Goal: Information Seeking & Learning: Learn about a topic

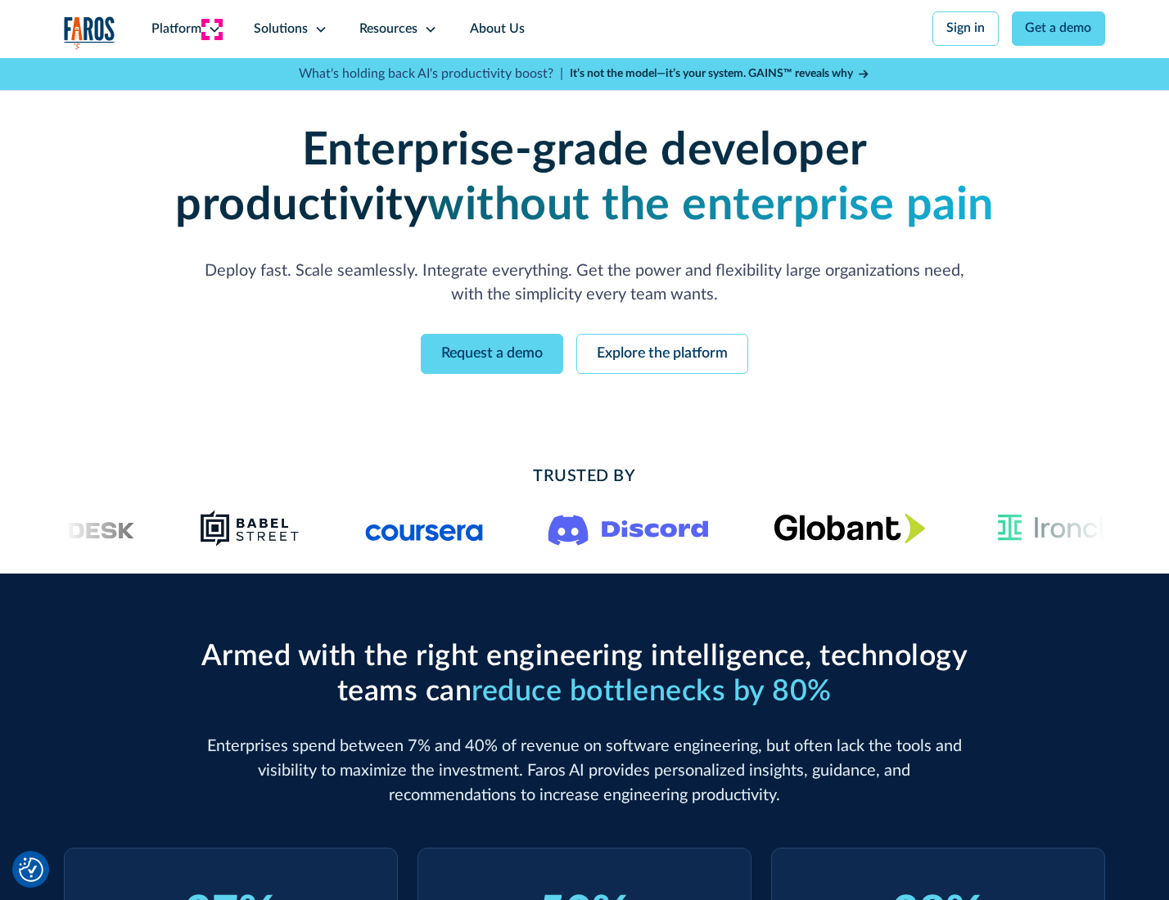
click at [212, 29] on icon at bounding box center [214, 29] width 13 height 13
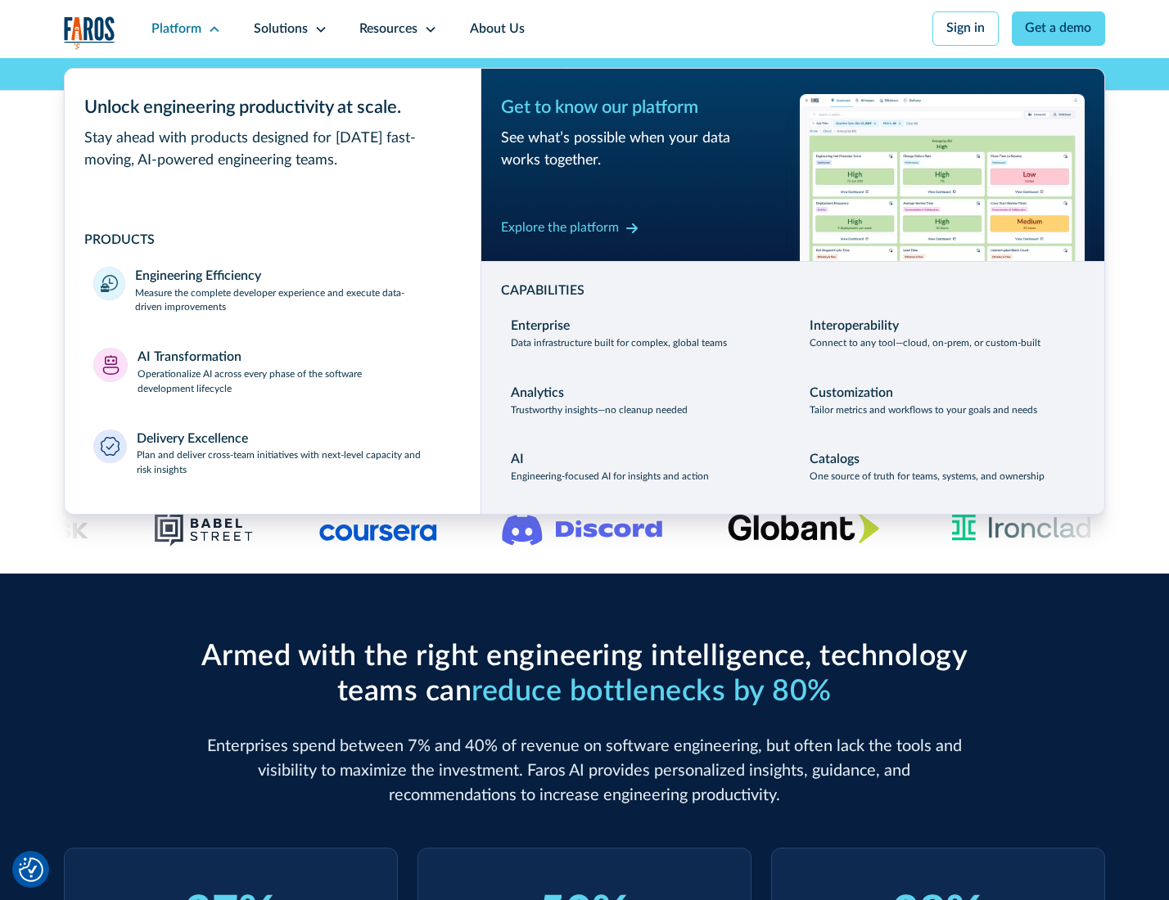
click at [291, 303] on p "Measure the complete developer experience and execute data-driven improvements" at bounding box center [293, 300] width 316 height 29
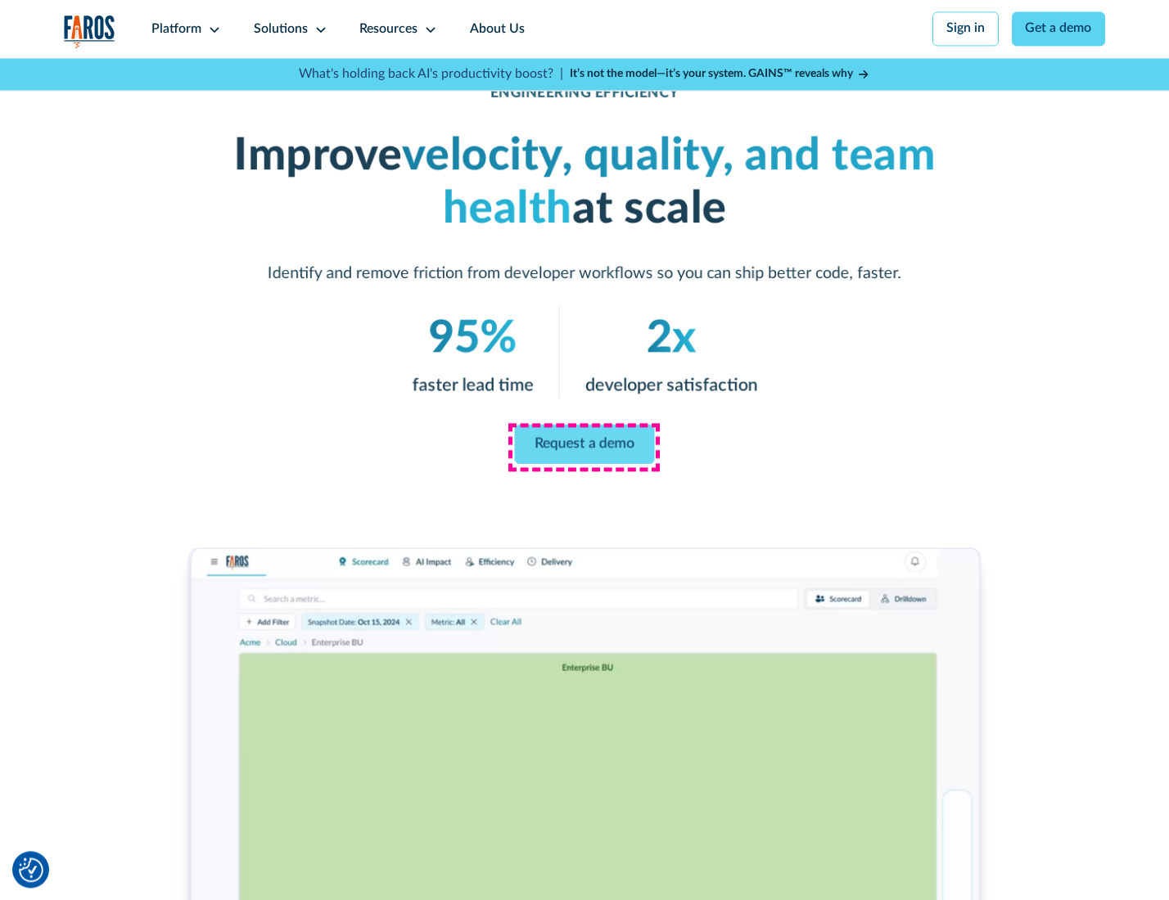
click at [584, 446] on link "Request a demo" at bounding box center [585, 444] width 140 height 39
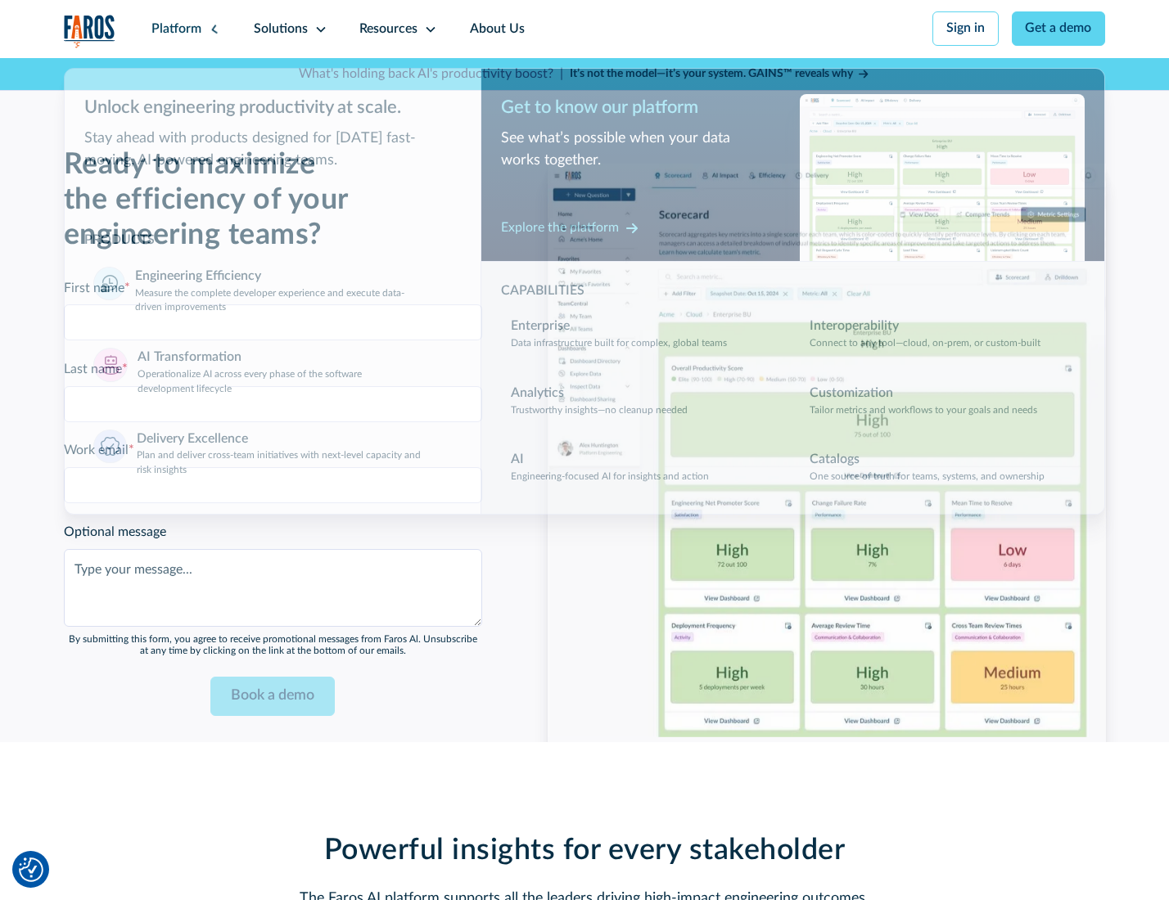
scroll to position [3563, 0]
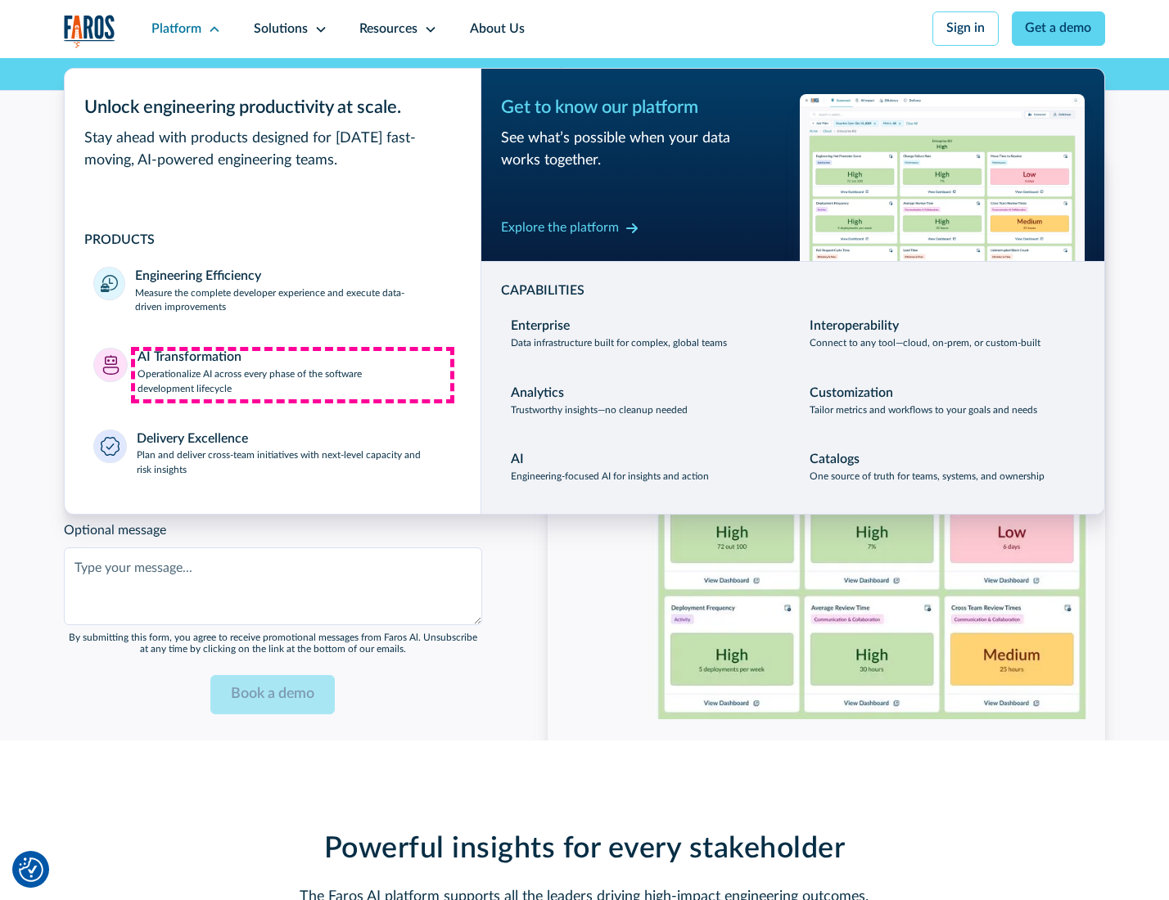
click at [292, 375] on p "Operationalize AI across every phase of the software development lifecycle" at bounding box center [294, 381] width 314 height 29
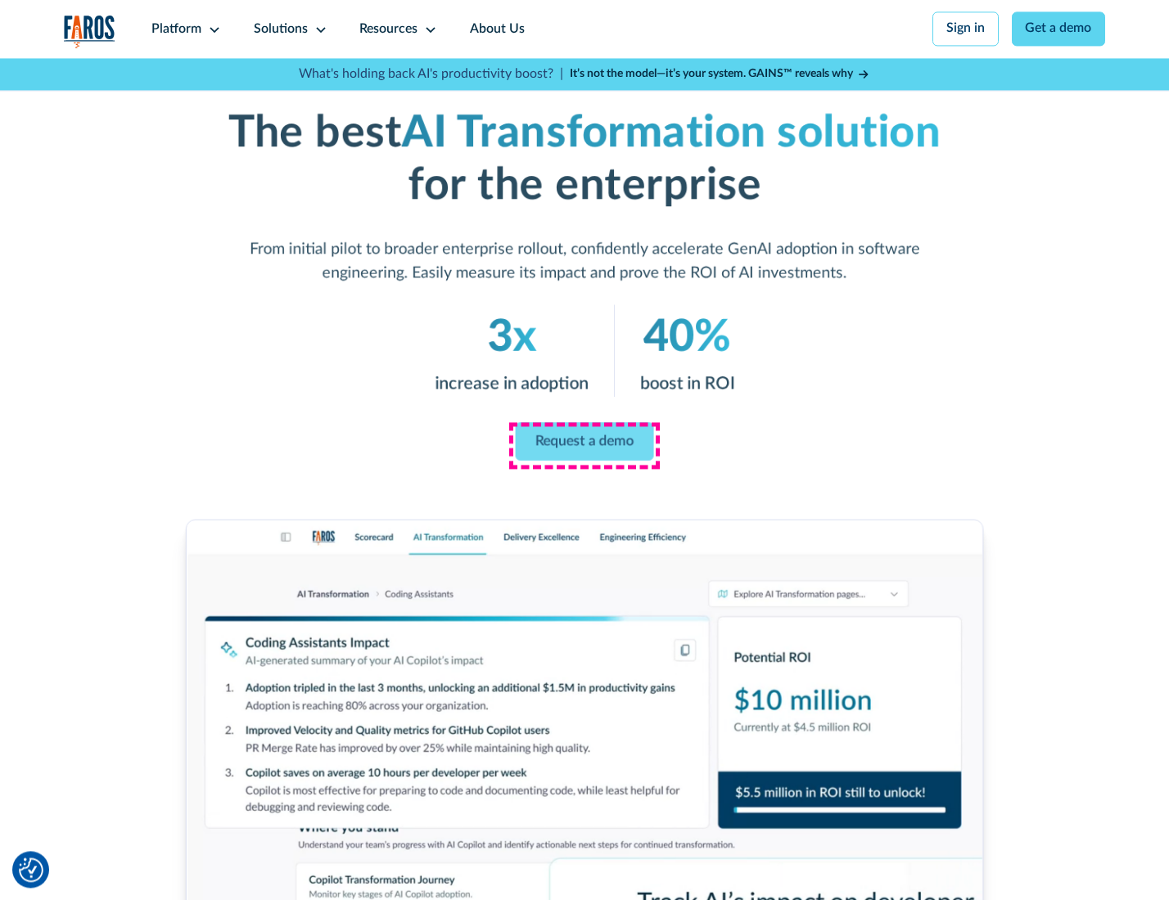
click at [584, 444] on link "Request a demo" at bounding box center [585, 441] width 138 height 38
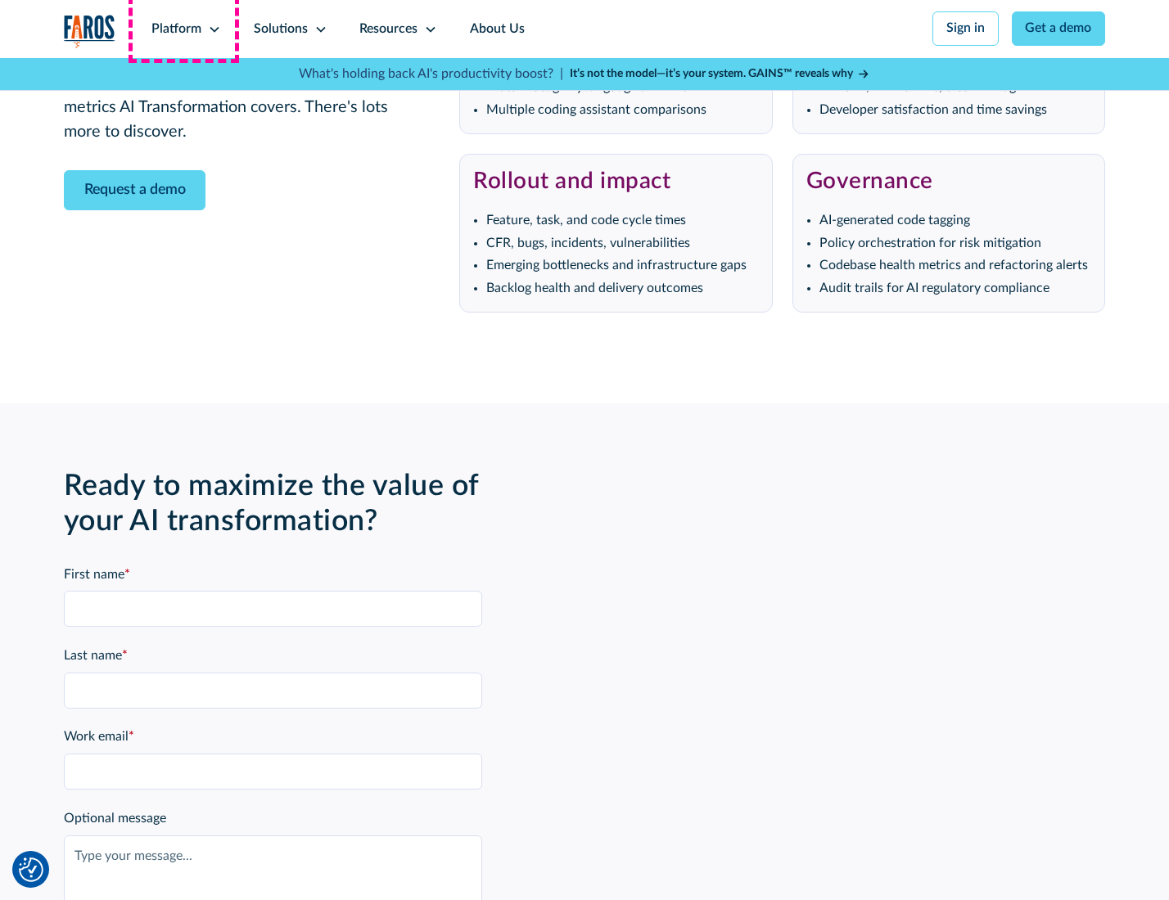
click at [183, 29] on div "Platform" at bounding box center [176, 30] width 50 height 20
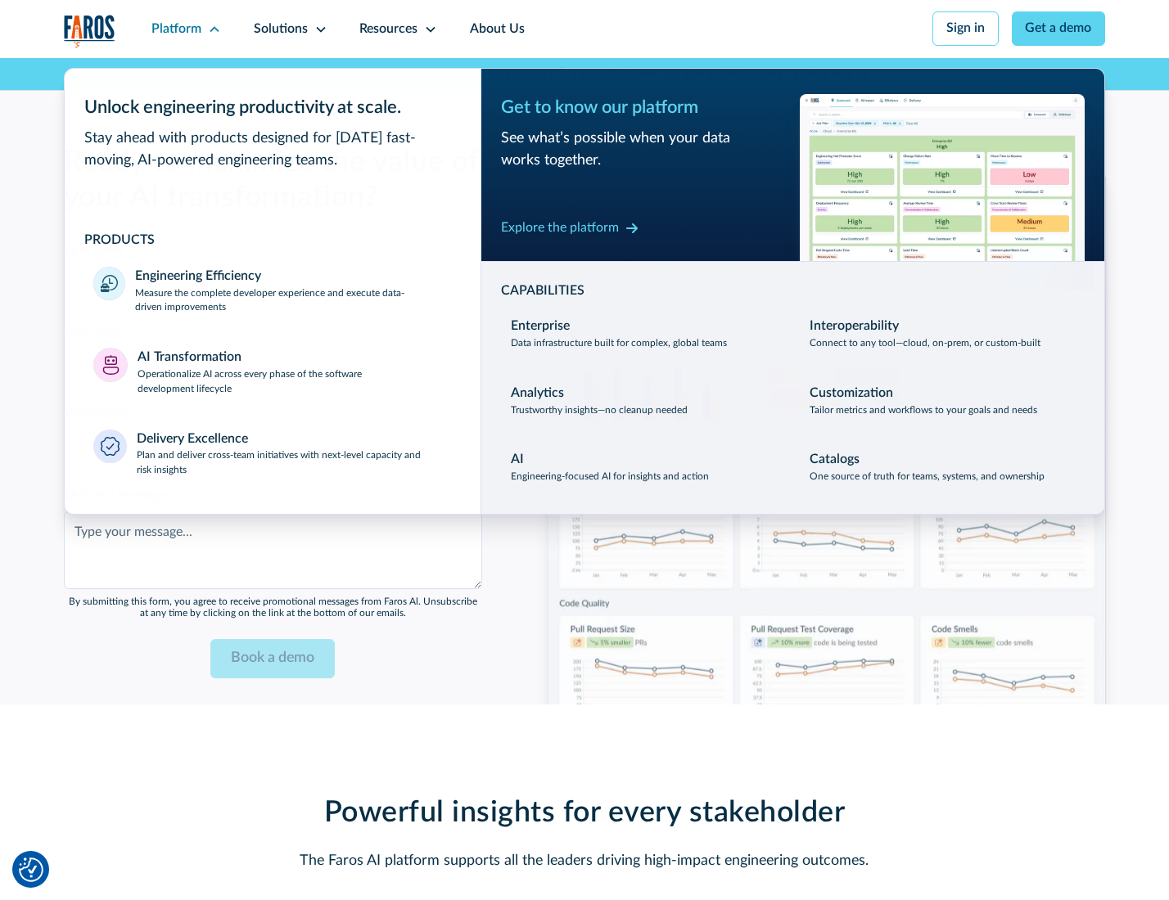
scroll to position [3957, 0]
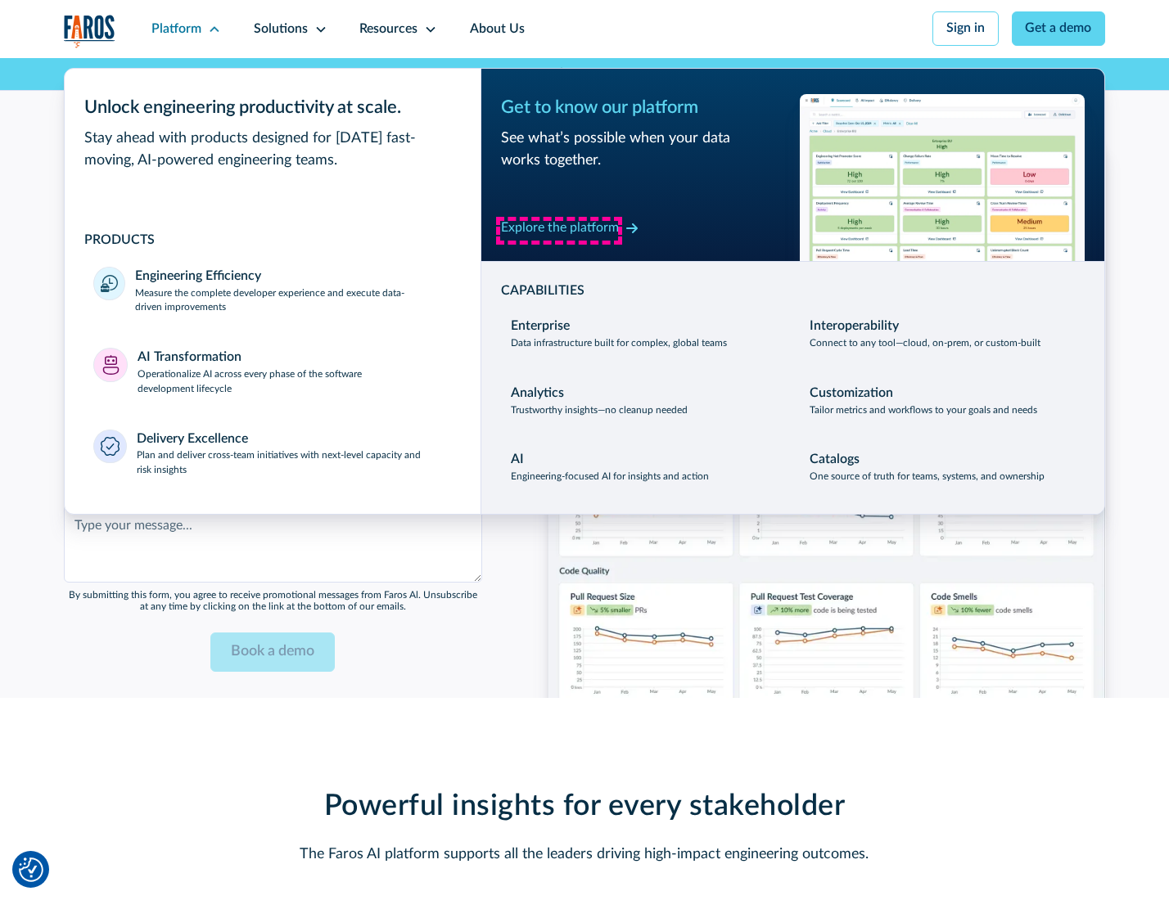
click at [559, 230] on div "Explore the platform" at bounding box center [560, 229] width 118 height 20
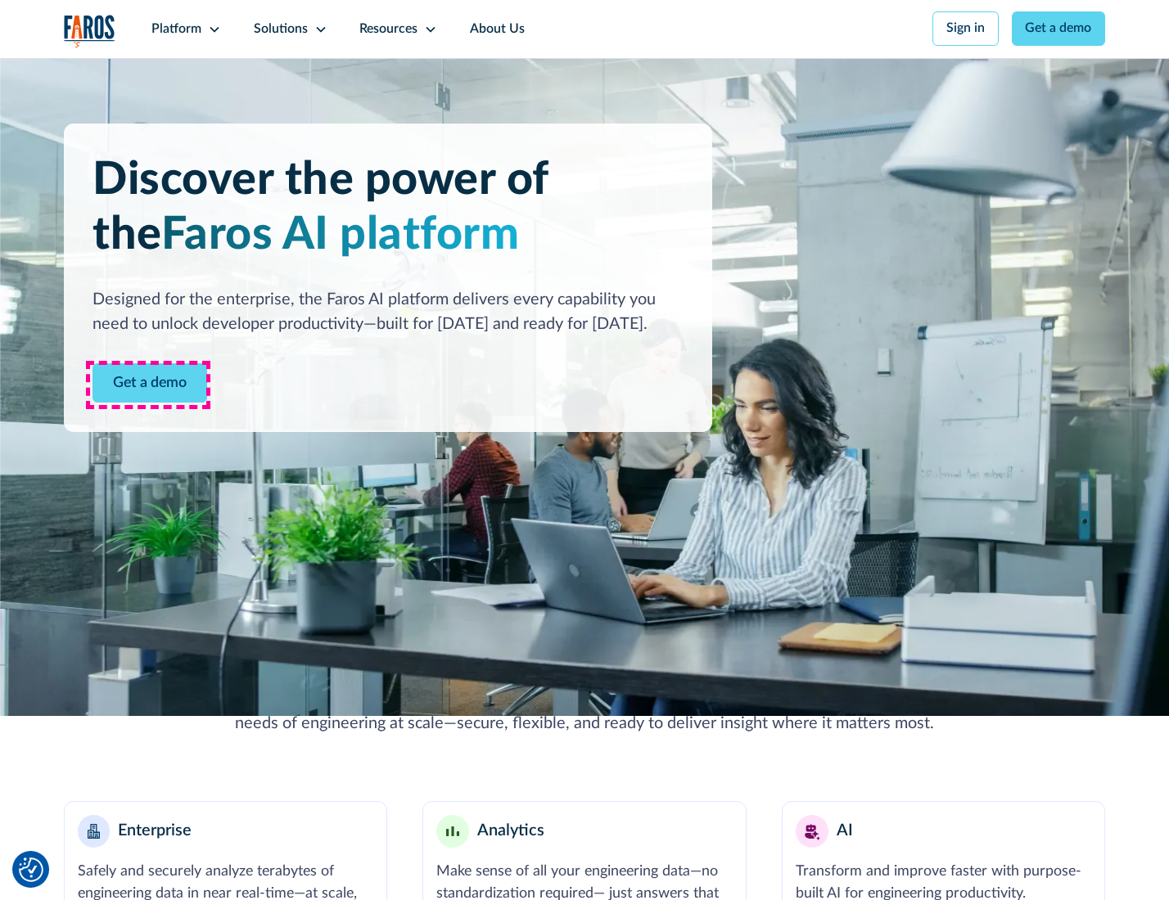
click at [148, 385] on link "Get a demo" at bounding box center [149, 383] width 115 height 40
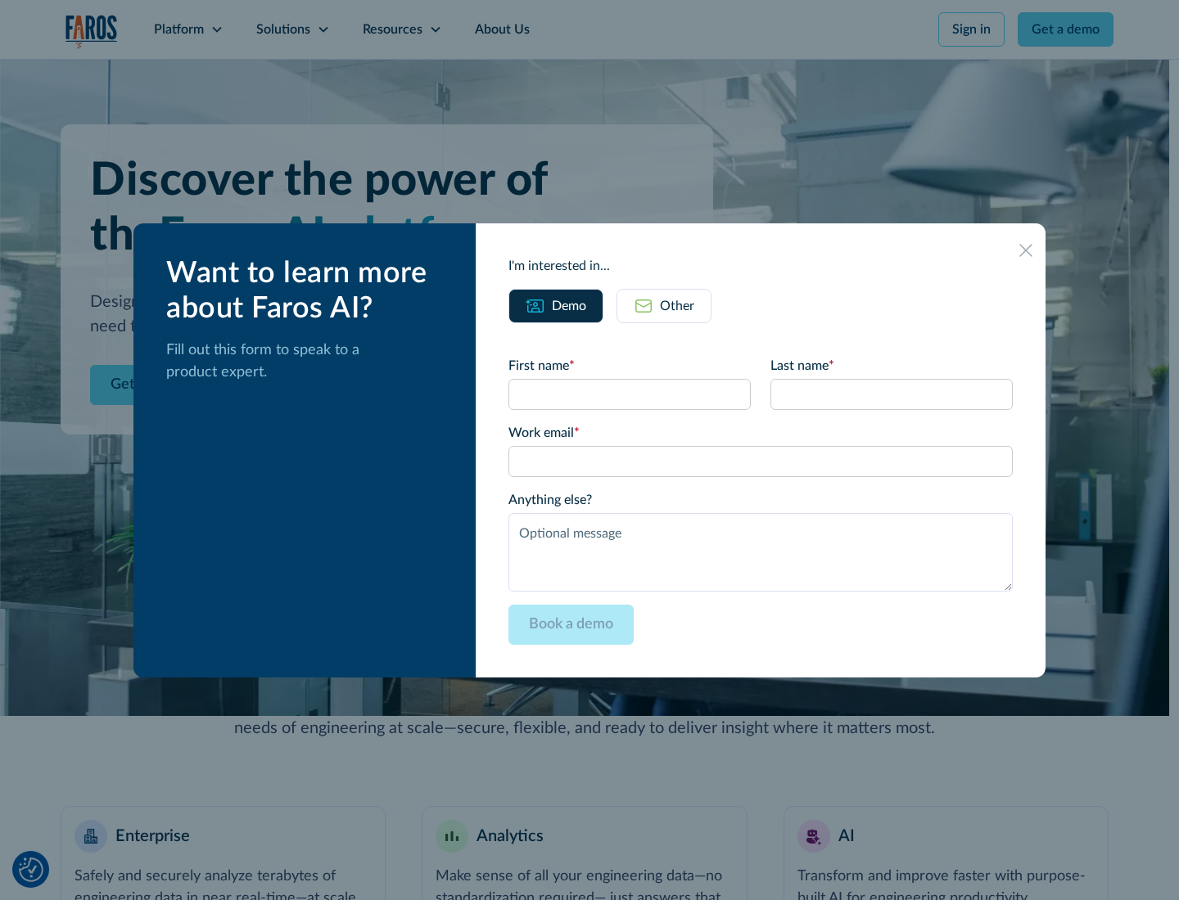
click at [676, 305] on div "Other" at bounding box center [677, 306] width 34 height 20
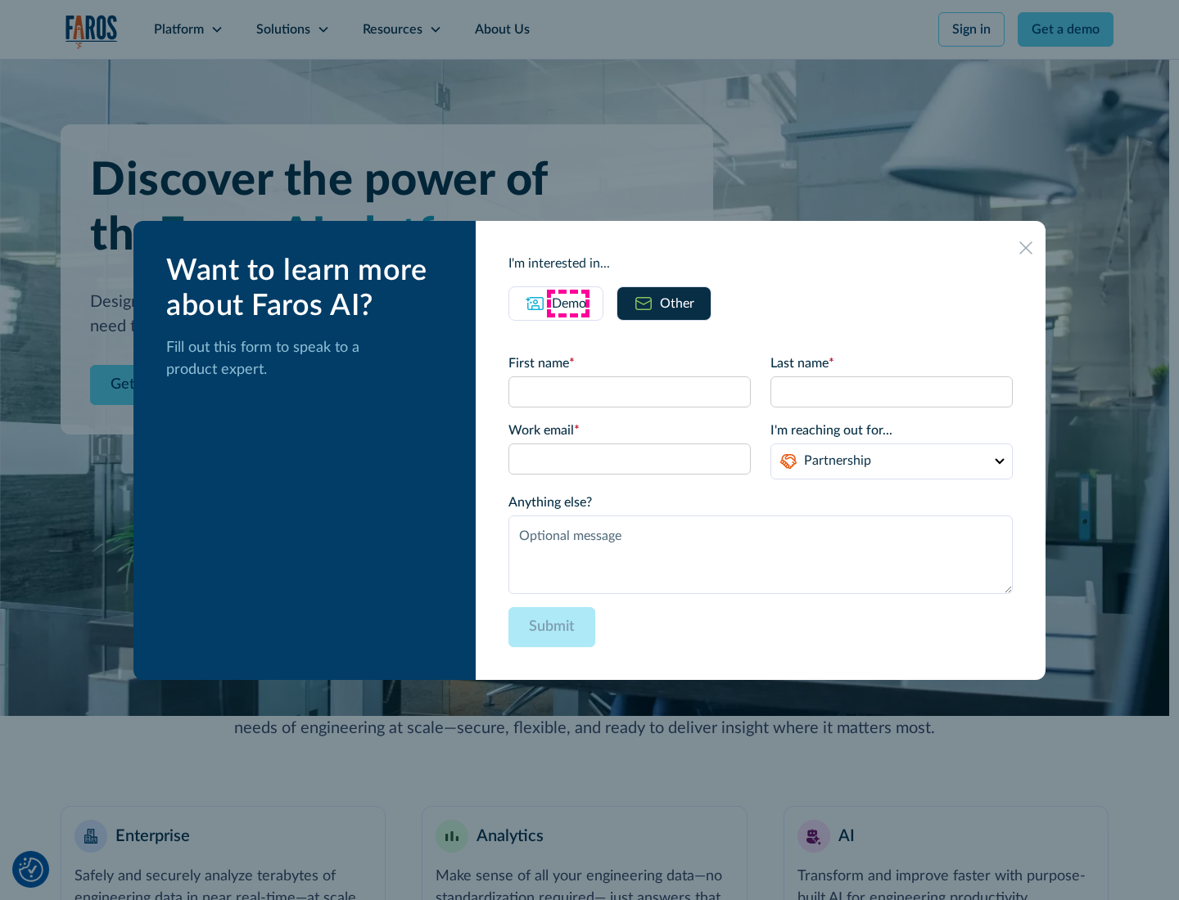
click at [567, 303] on div "Demo" at bounding box center [569, 304] width 34 height 20
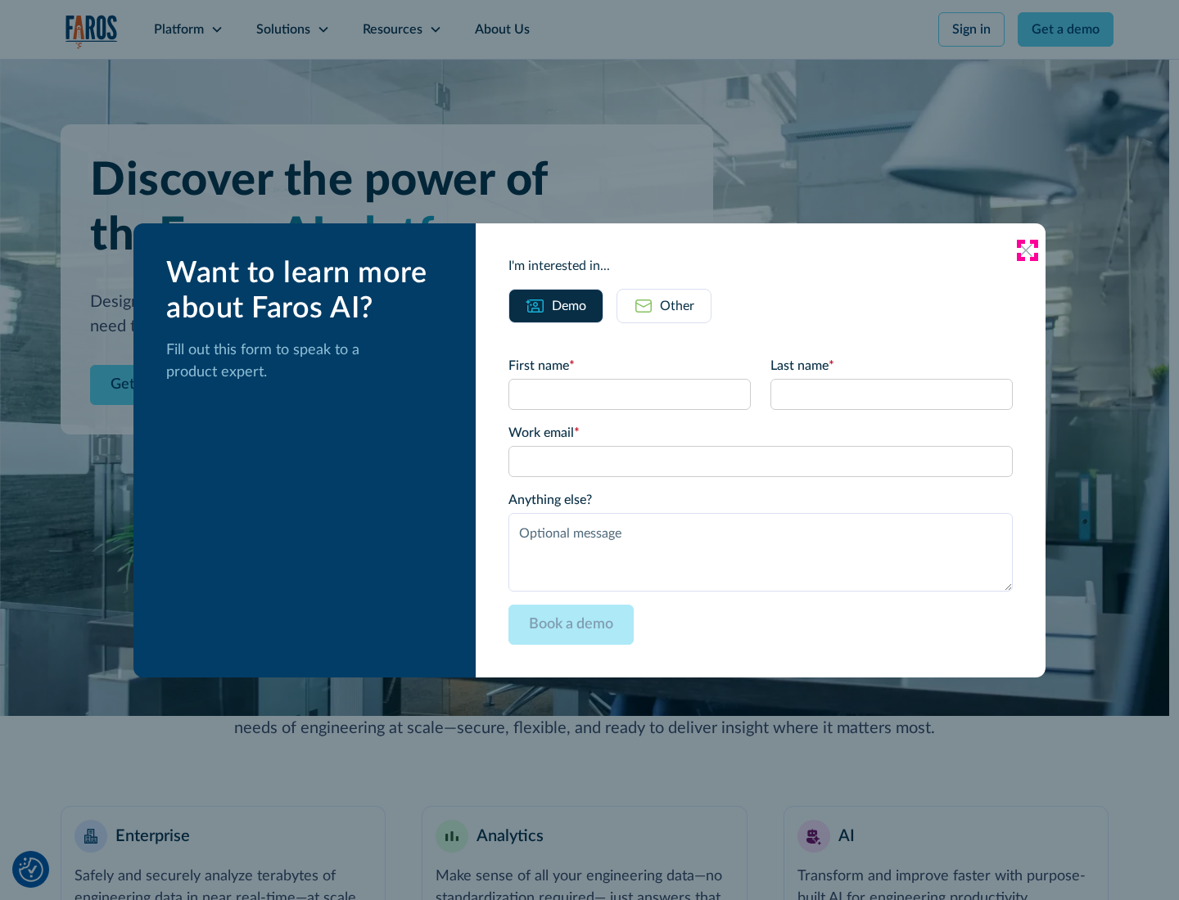
click at [1026, 250] on icon at bounding box center [1025, 250] width 13 height 13
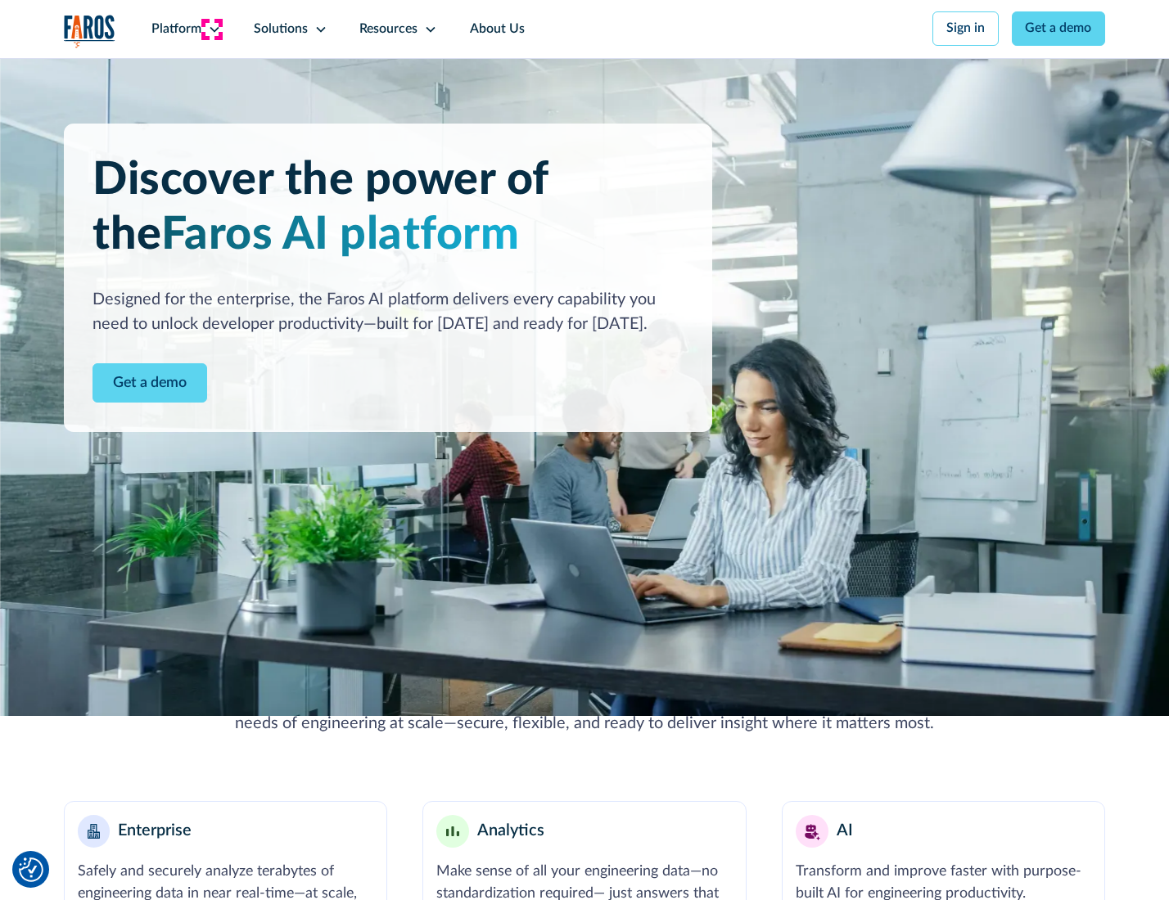
click at [212, 29] on icon at bounding box center [214, 29] width 13 height 13
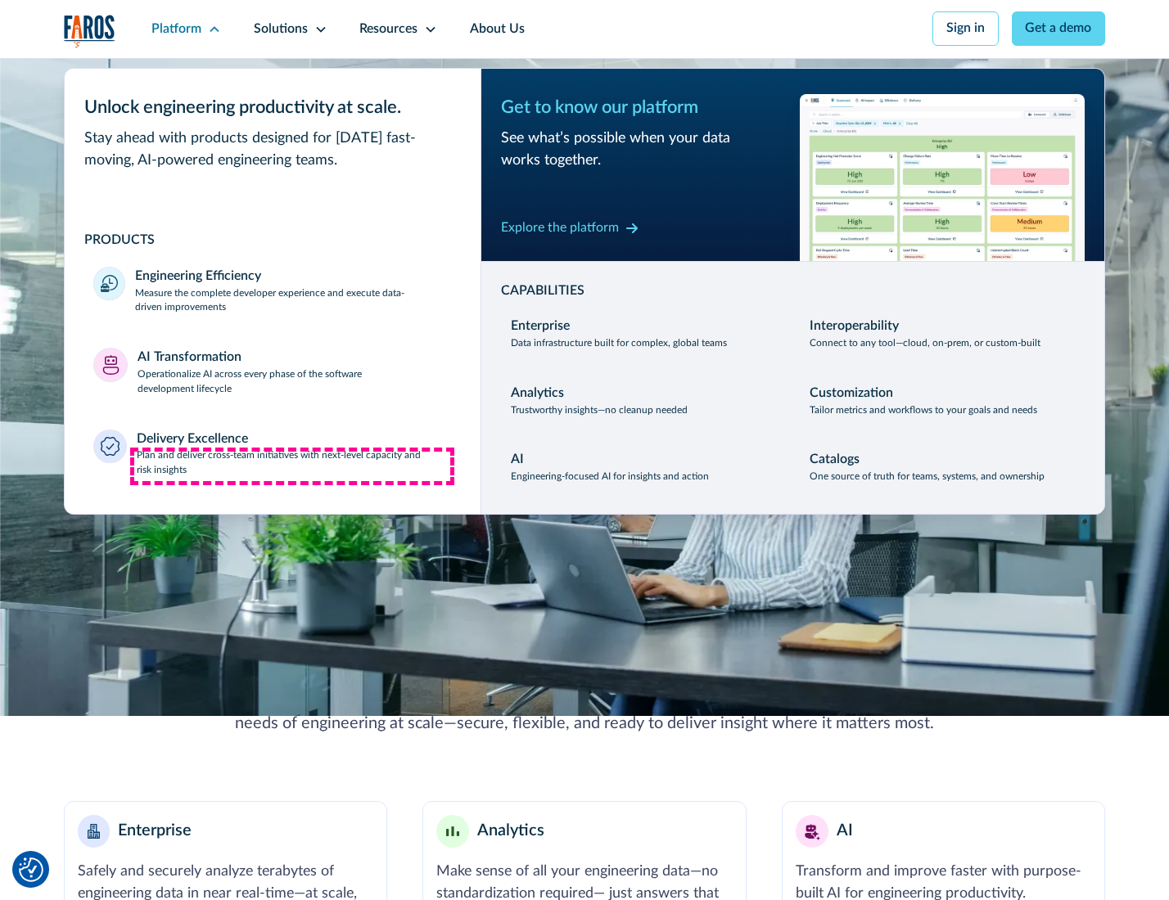
click at [292, 466] on p "Plan and deliver cross-team initiatives with next-level capacity and risk insig…" at bounding box center [294, 462] width 315 height 29
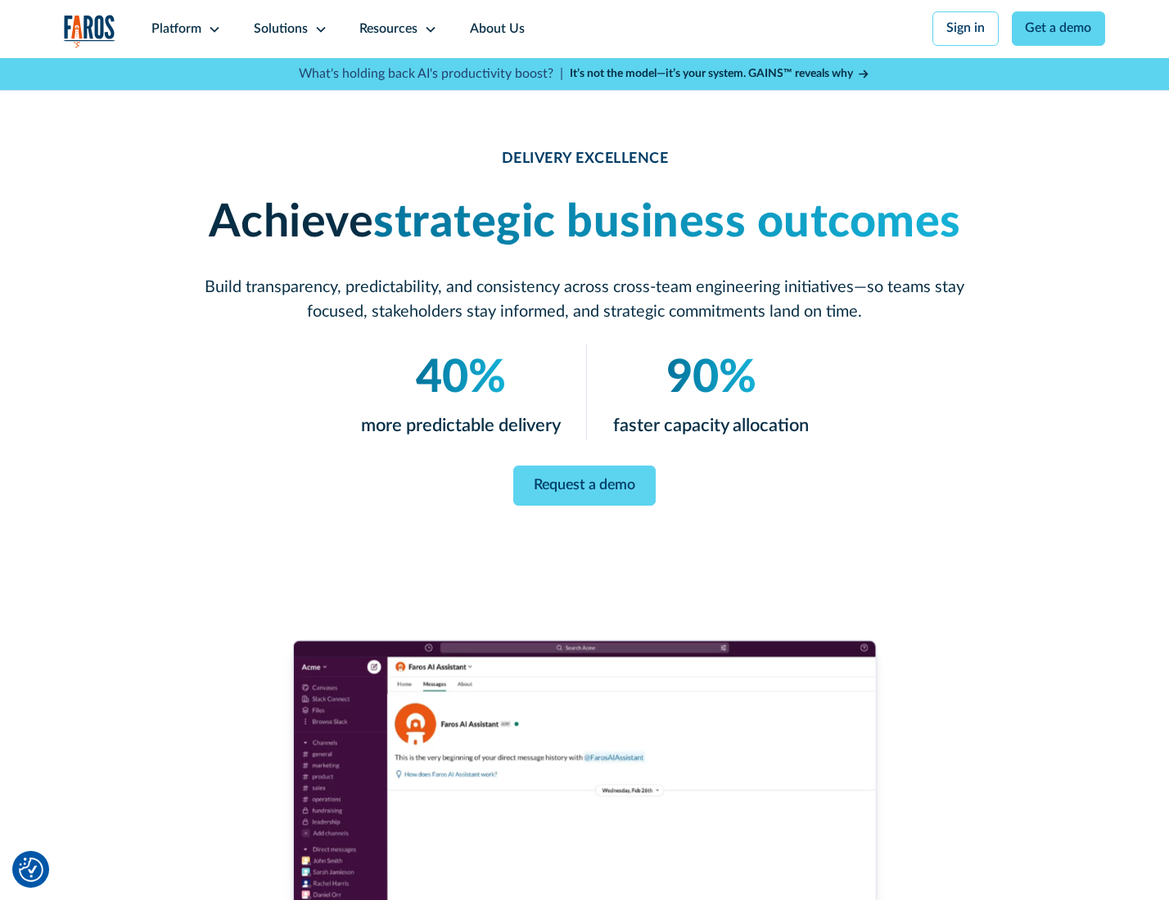
click at [318, 29] on icon at bounding box center [320, 29] width 13 height 13
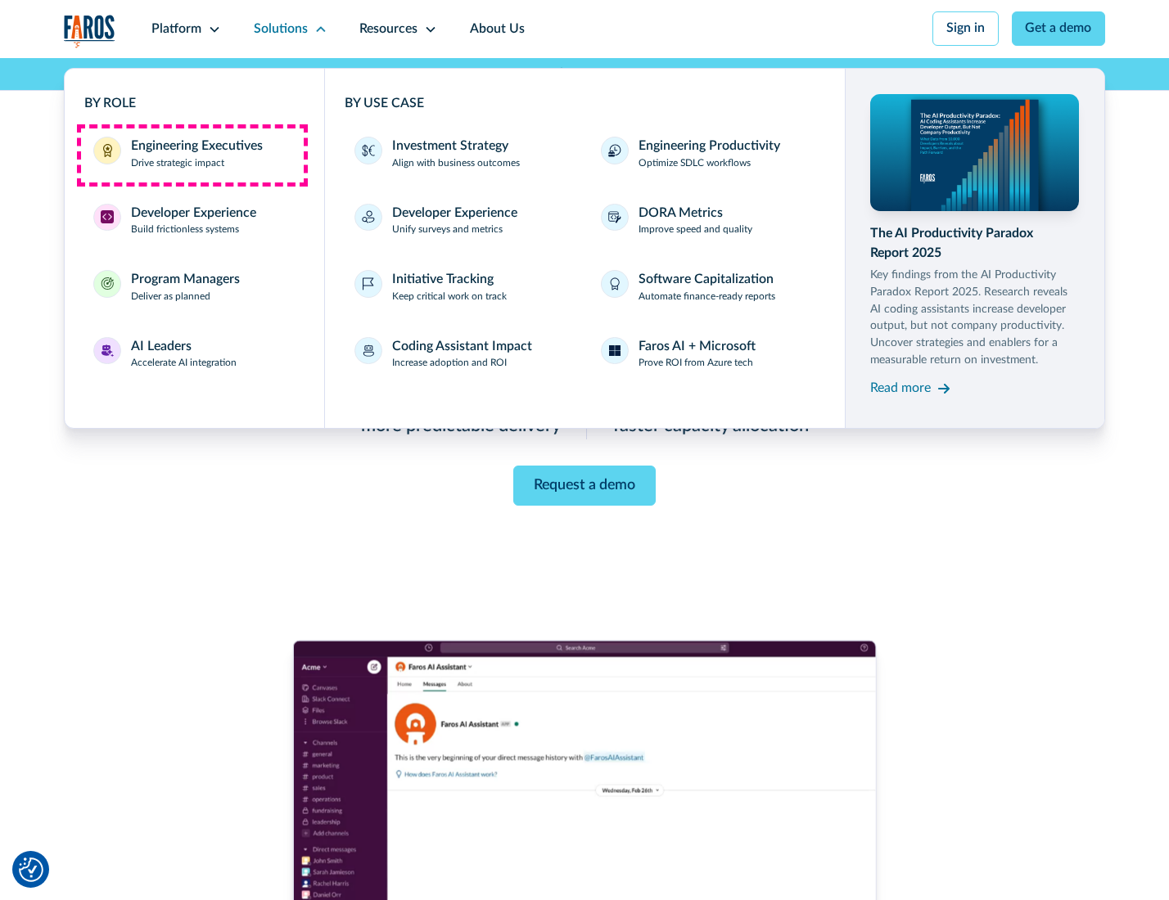
click at [192, 155] on div "Engineering Executives" at bounding box center [197, 147] width 132 height 20
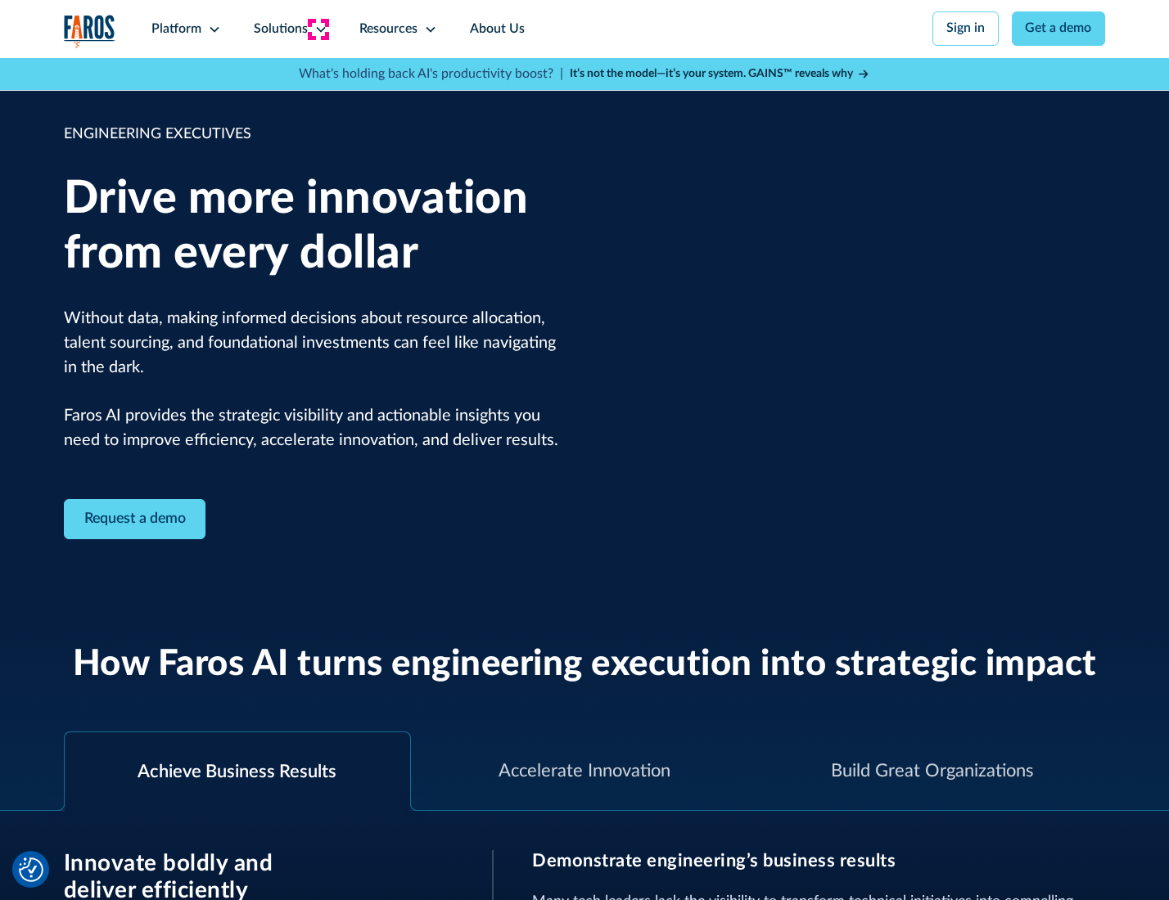
click at [318, 29] on icon at bounding box center [320, 29] width 13 height 13
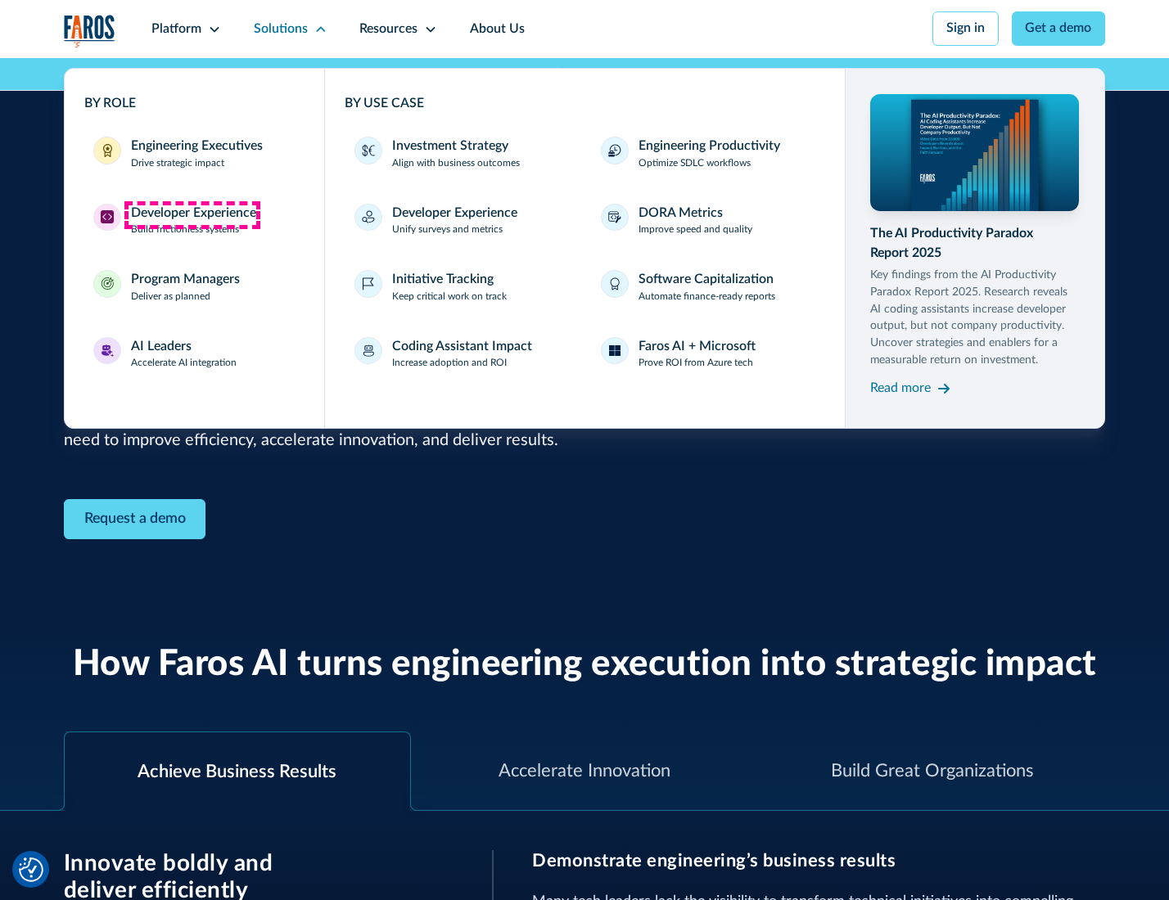
click at [192, 214] on div "Developer Experience" at bounding box center [193, 214] width 125 height 20
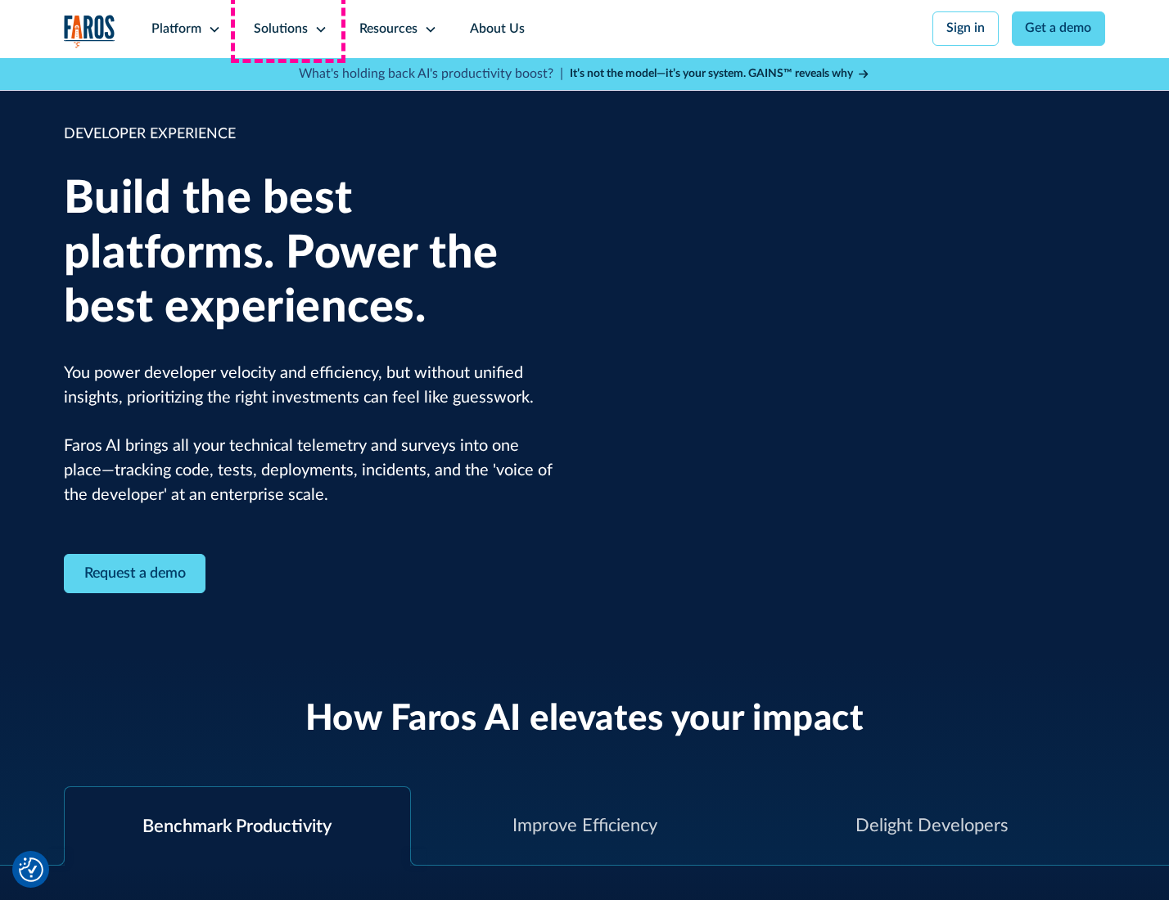
click at [288, 29] on div "Solutions" at bounding box center [281, 30] width 54 height 20
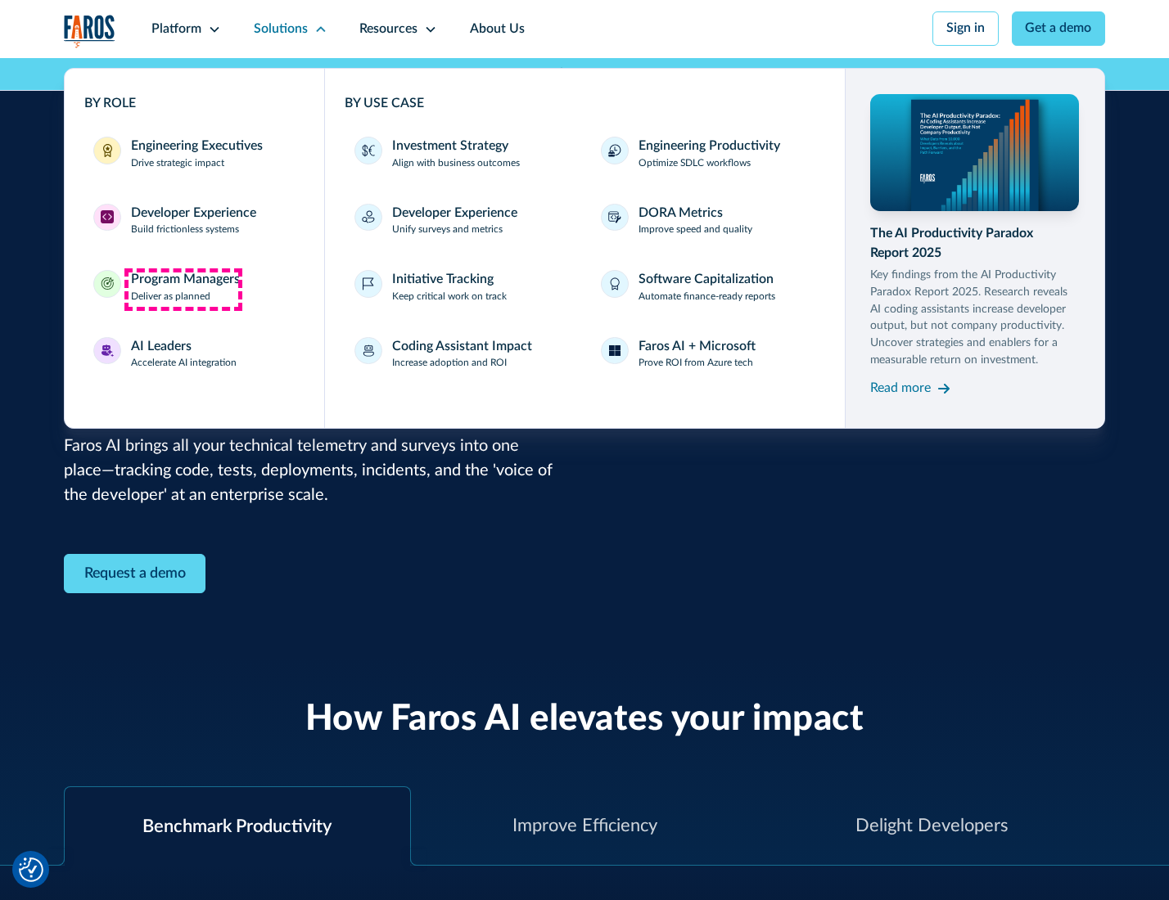
click at [183, 289] on div "Program Managers" at bounding box center [185, 280] width 109 height 20
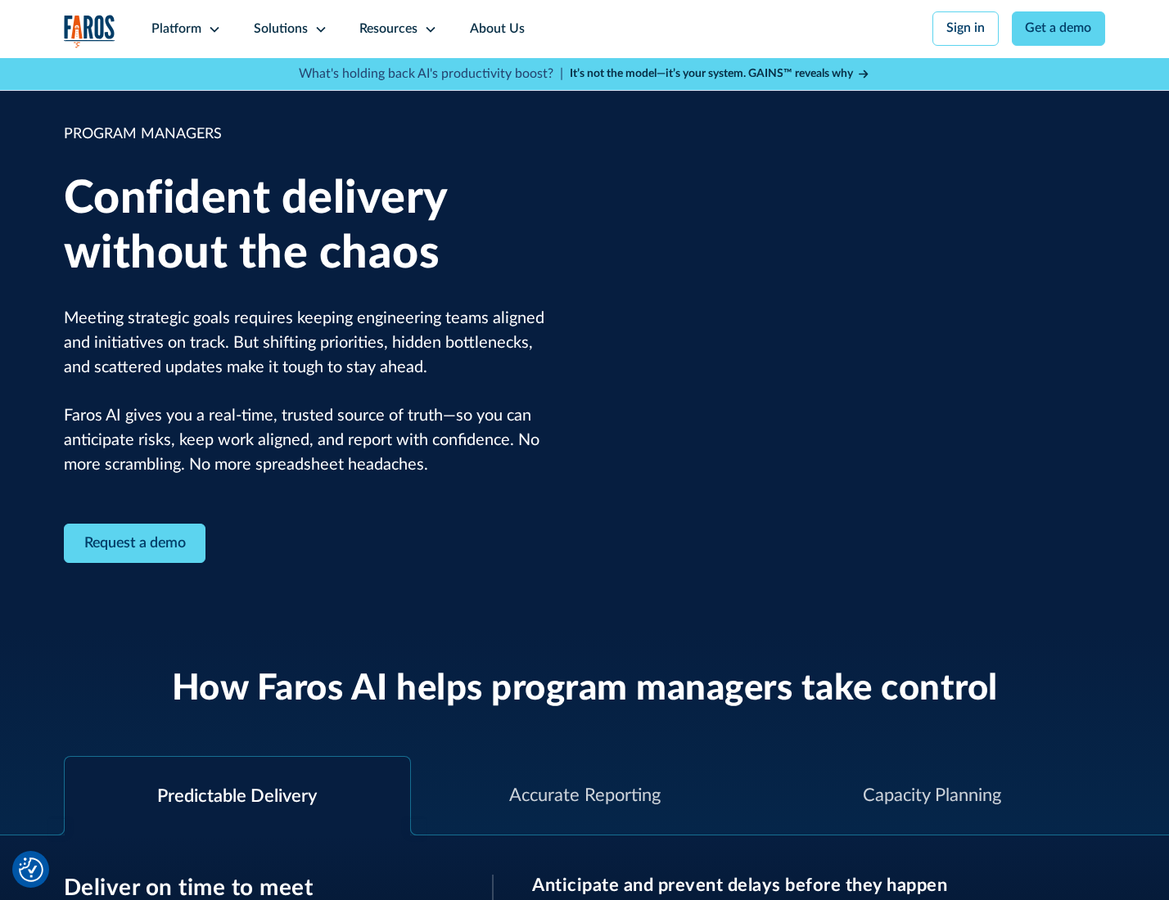
click at [318, 29] on icon at bounding box center [320, 29] width 13 height 13
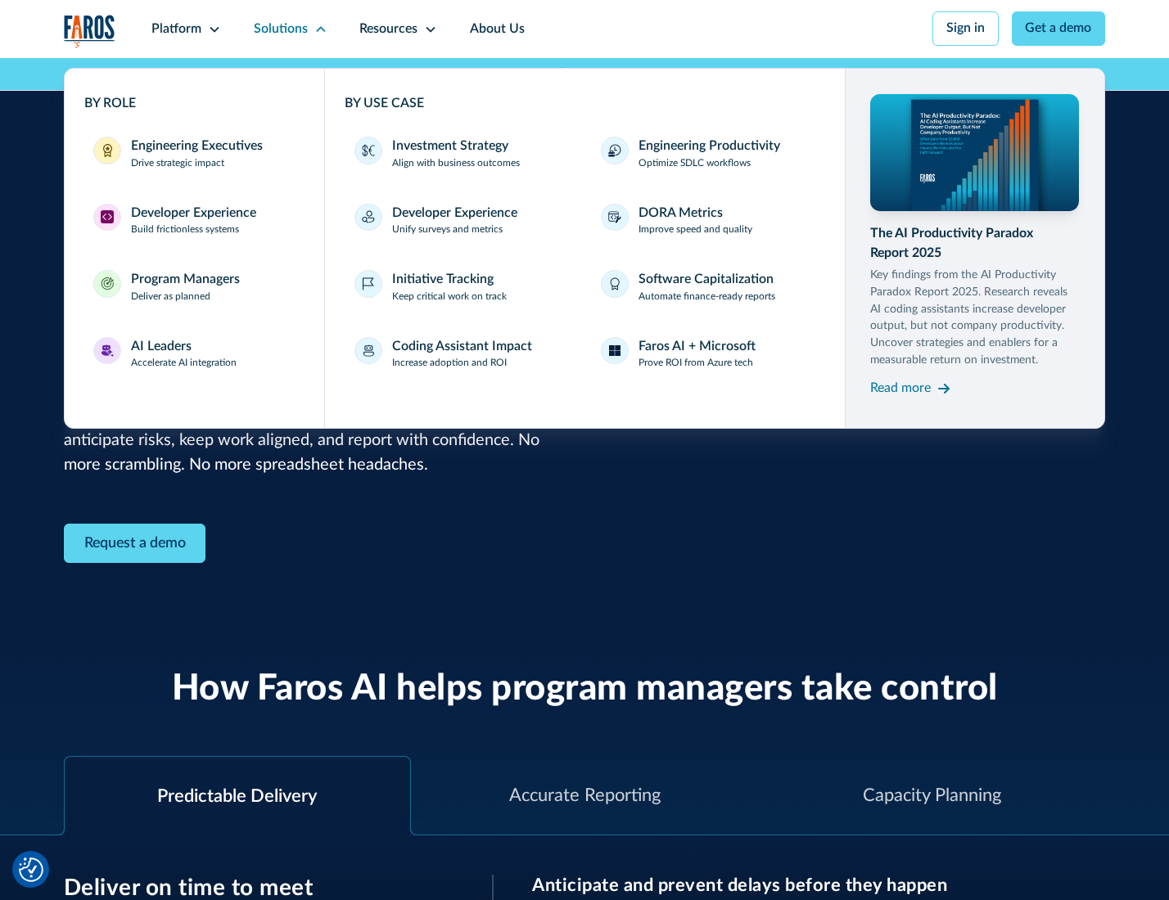
click at [182, 356] on div "AI Leaders" at bounding box center [161, 347] width 61 height 20
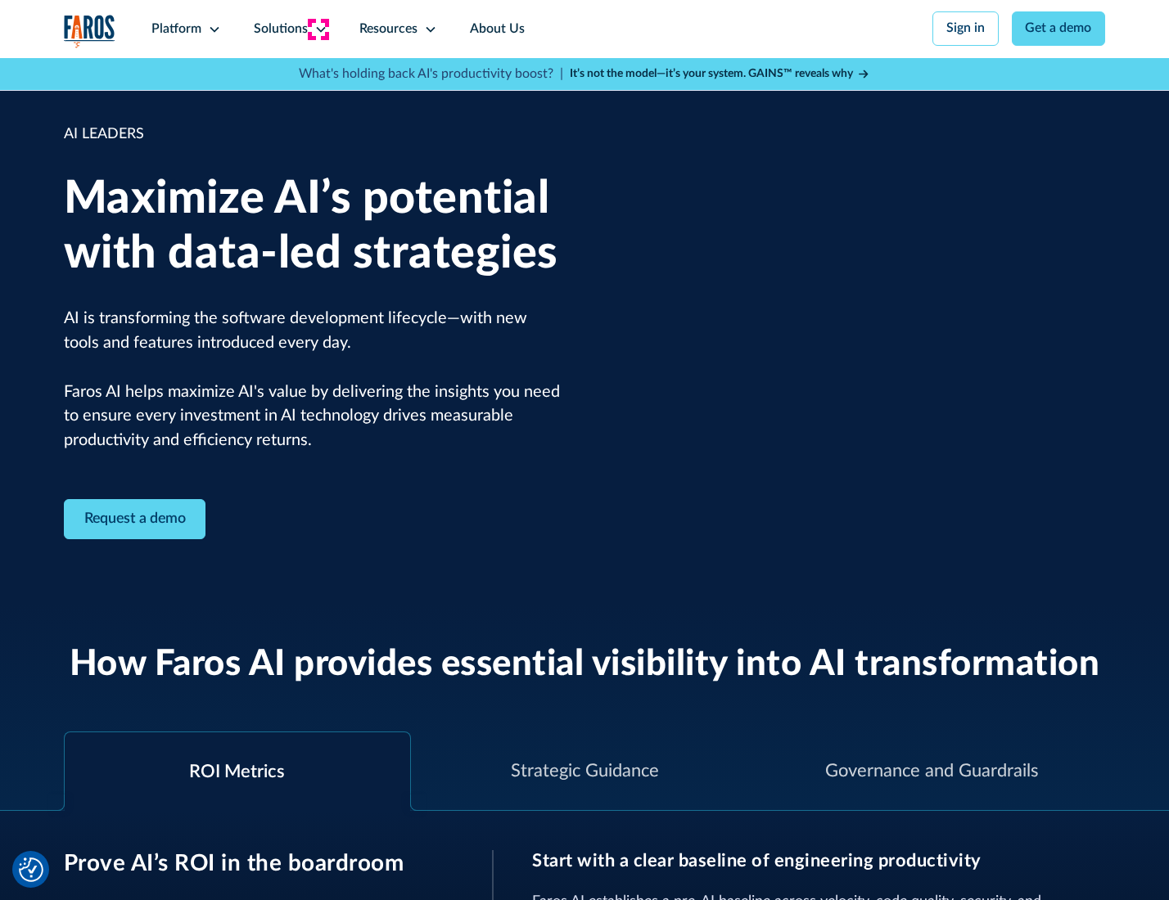
click at [318, 29] on icon at bounding box center [320, 29] width 13 height 13
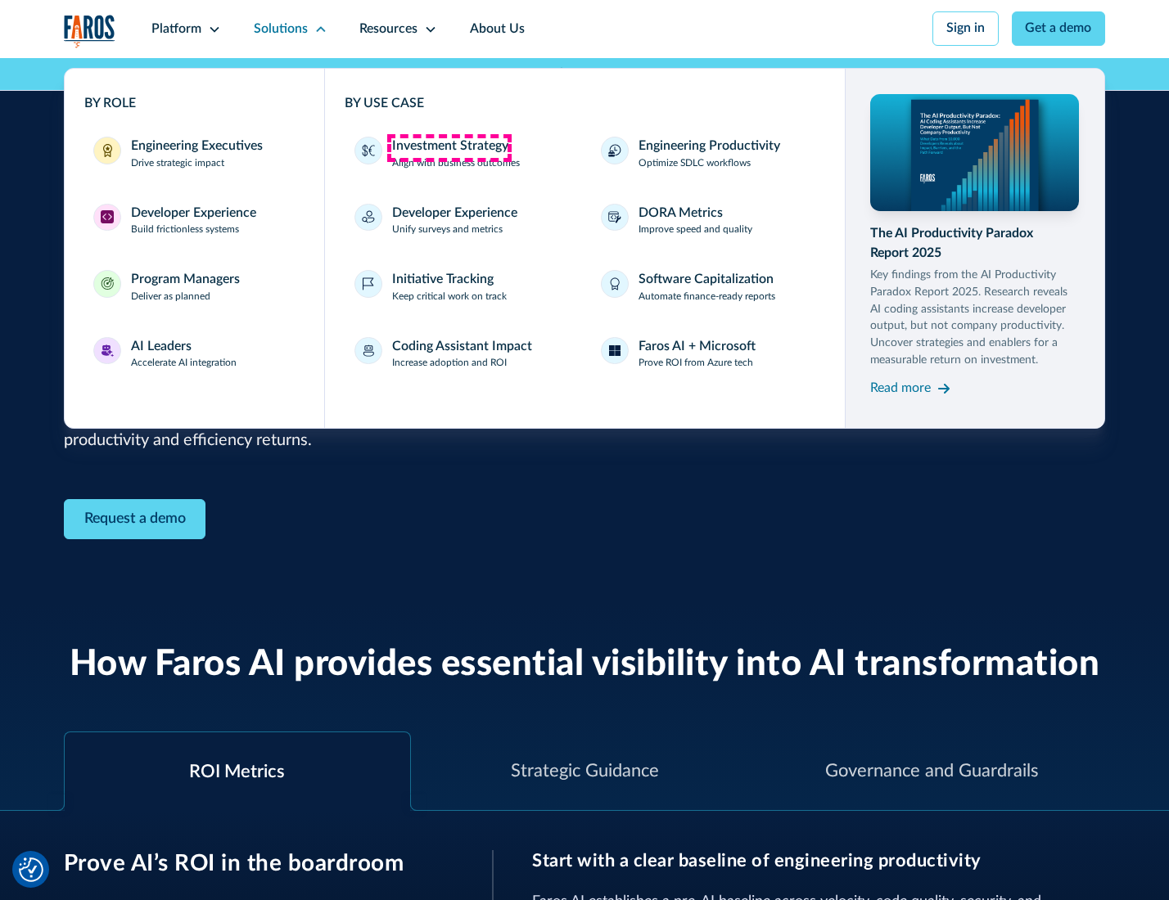
click at [448, 147] on div "Investment Strategy" at bounding box center [450, 147] width 116 height 20
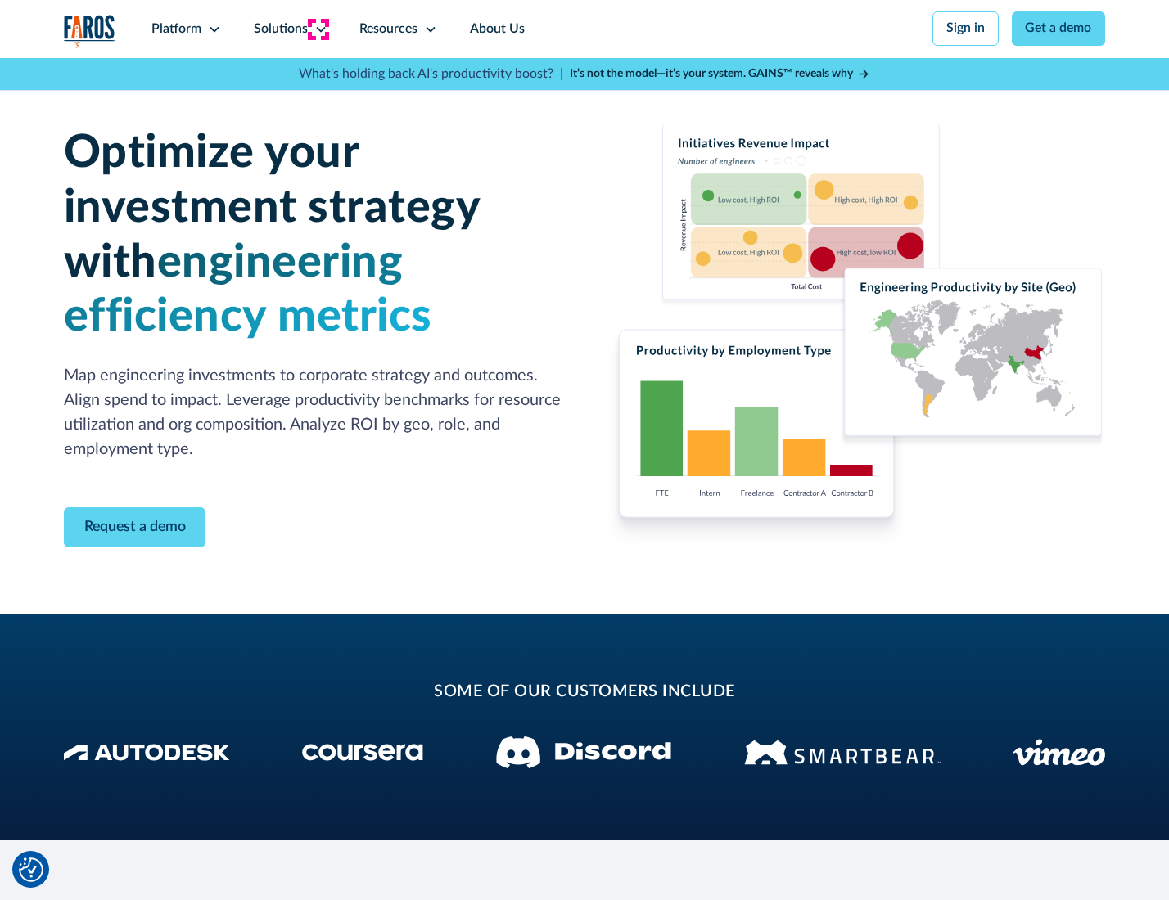
click at [318, 29] on icon at bounding box center [320, 29] width 13 height 13
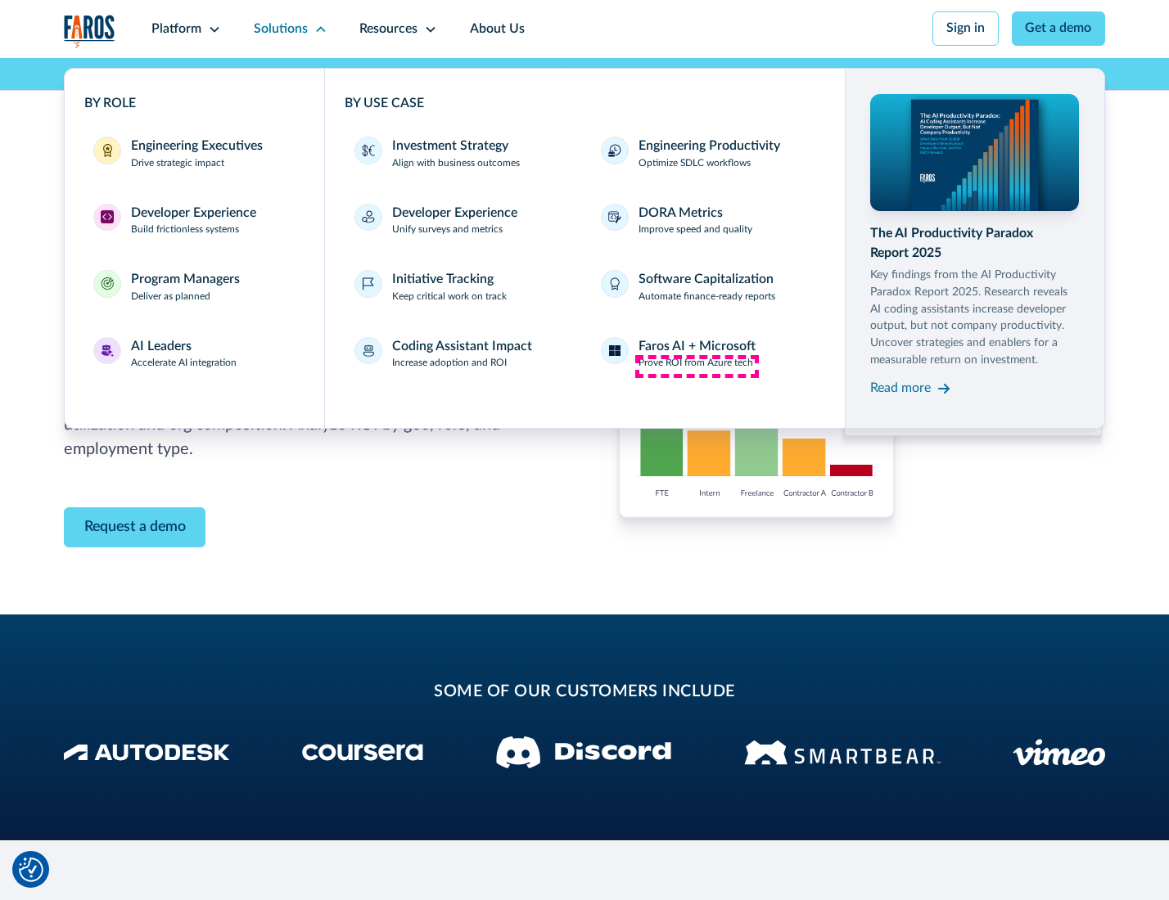
click at [696, 366] on p "Prove ROI from Azure tech" at bounding box center [695, 363] width 115 height 15
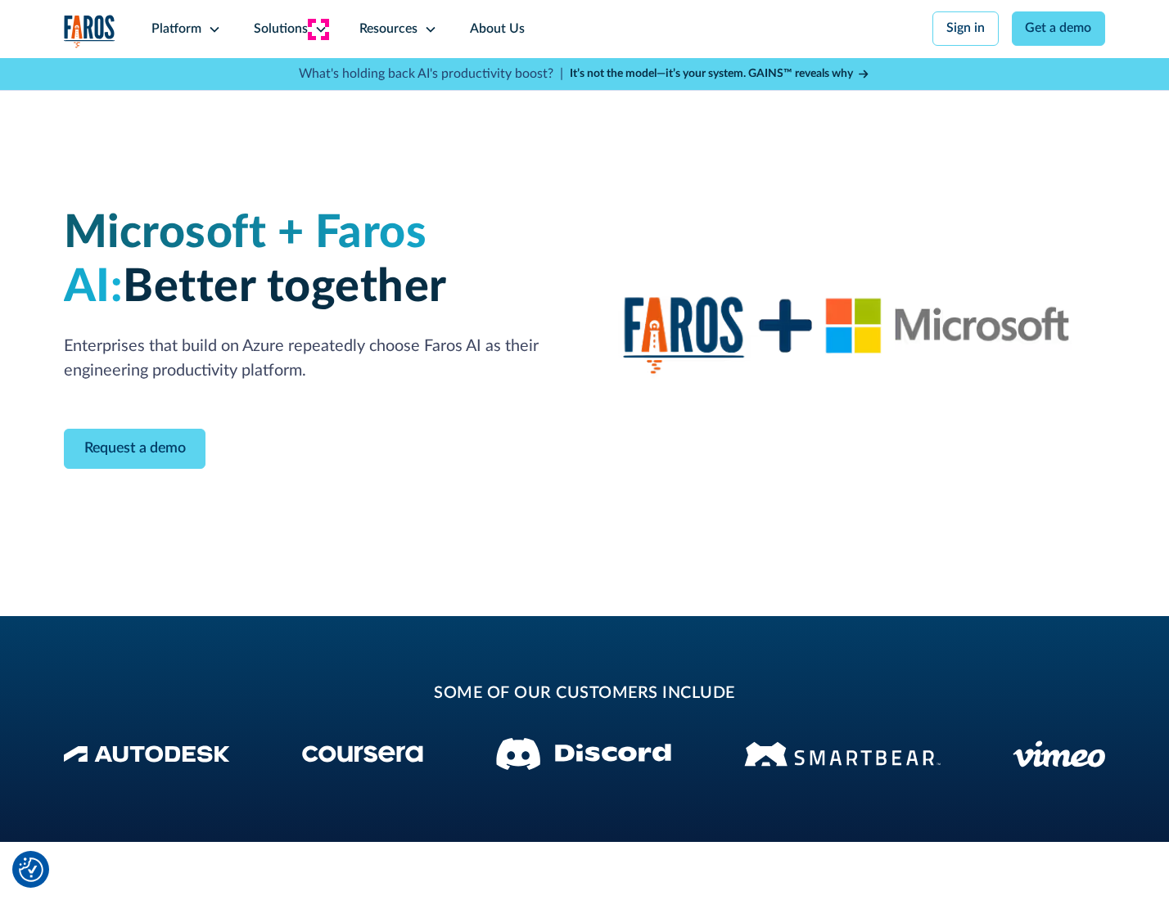
click at [318, 29] on icon at bounding box center [320, 29] width 13 height 13
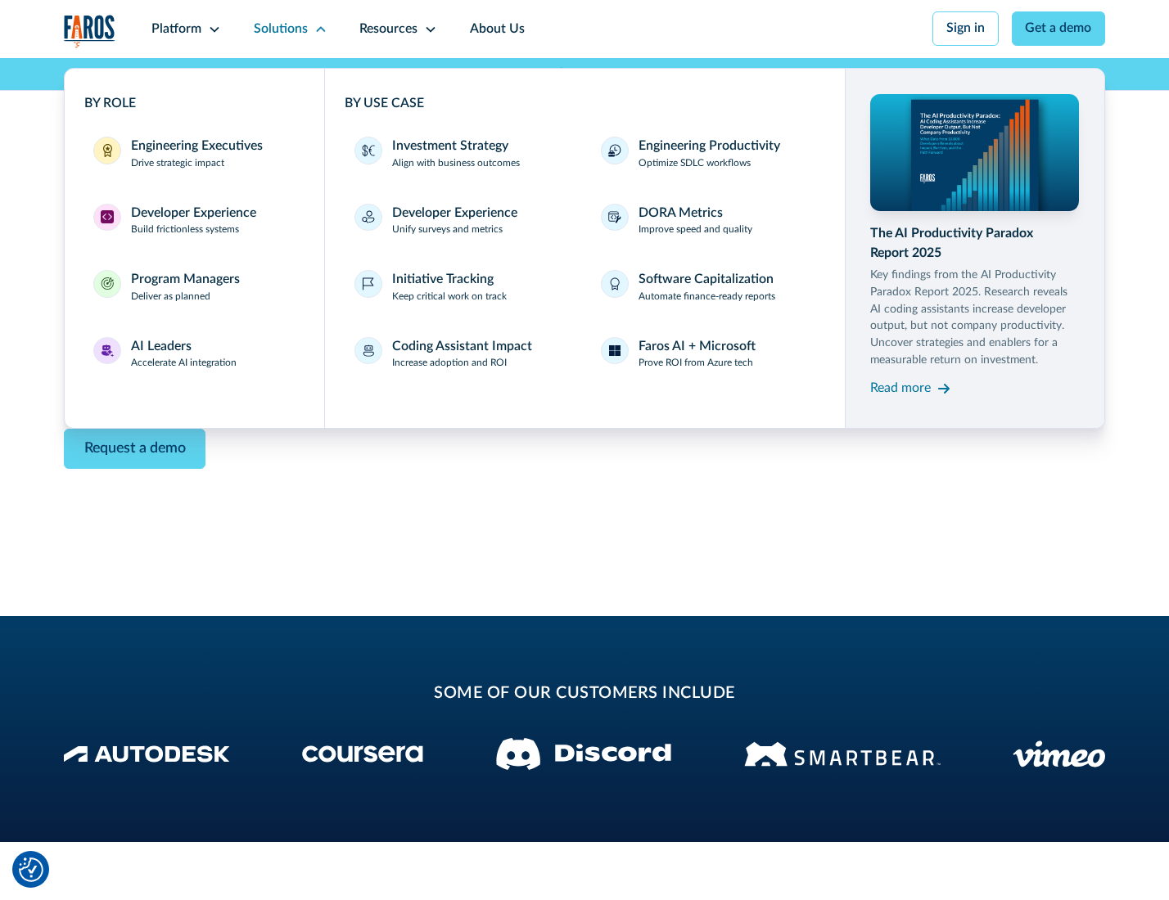
click at [902, 391] on div "Read more" at bounding box center [900, 389] width 61 height 20
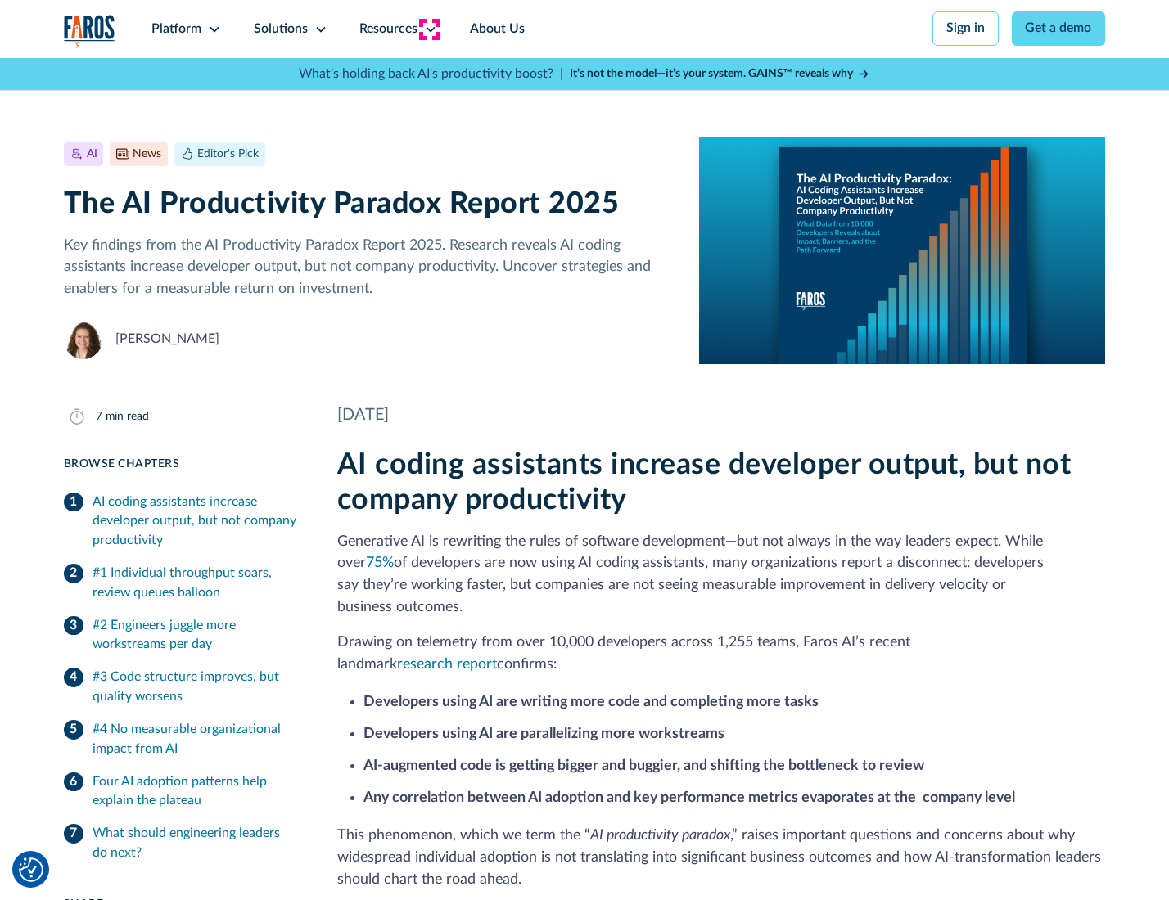
click at [429, 29] on icon at bounding box center [430, 29] width 13 height 13
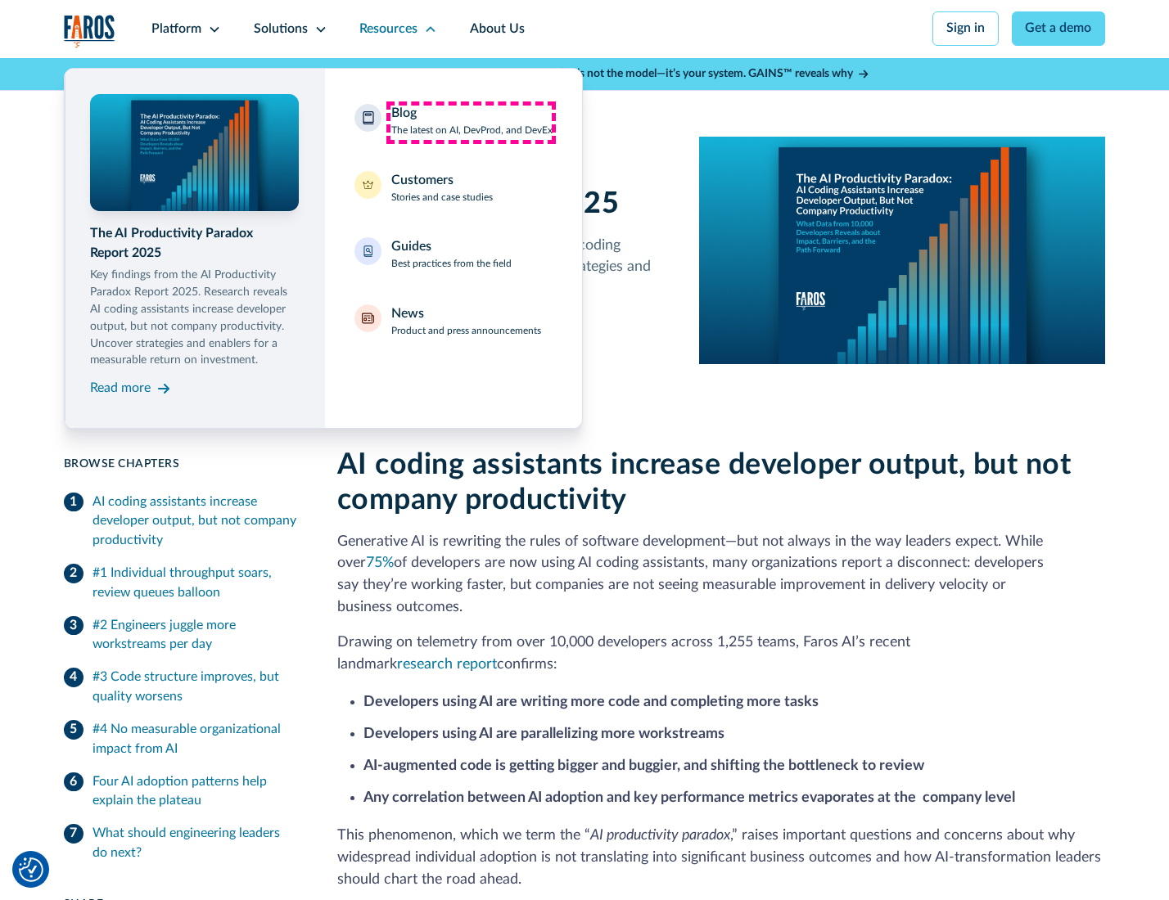
click at [471, 122] on div "Blog The latest on AI, DevProd, and DevEx" at bounding box center [471, 121] width 161 height 34
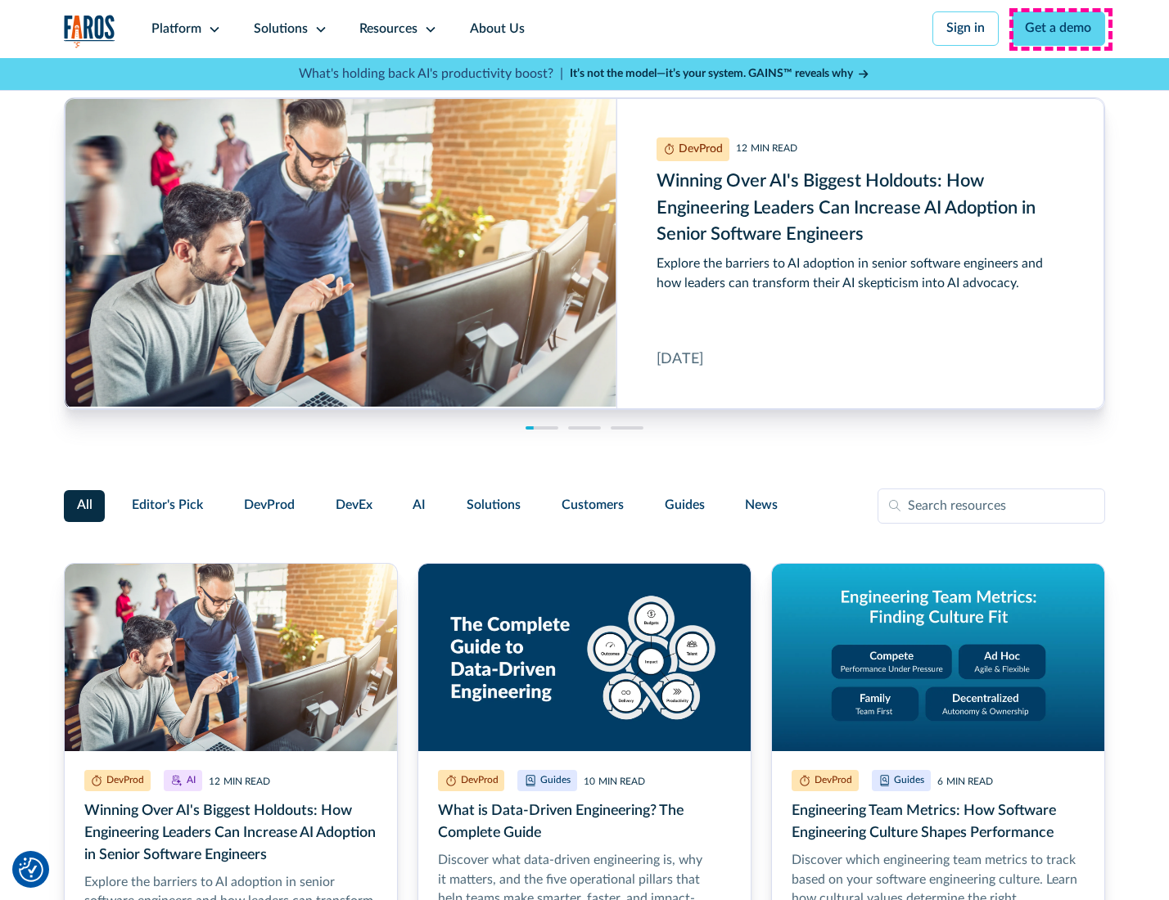
click at [1060, 29] on link "Get a demo" at bounding box center [1059, 28] width 94 height 34
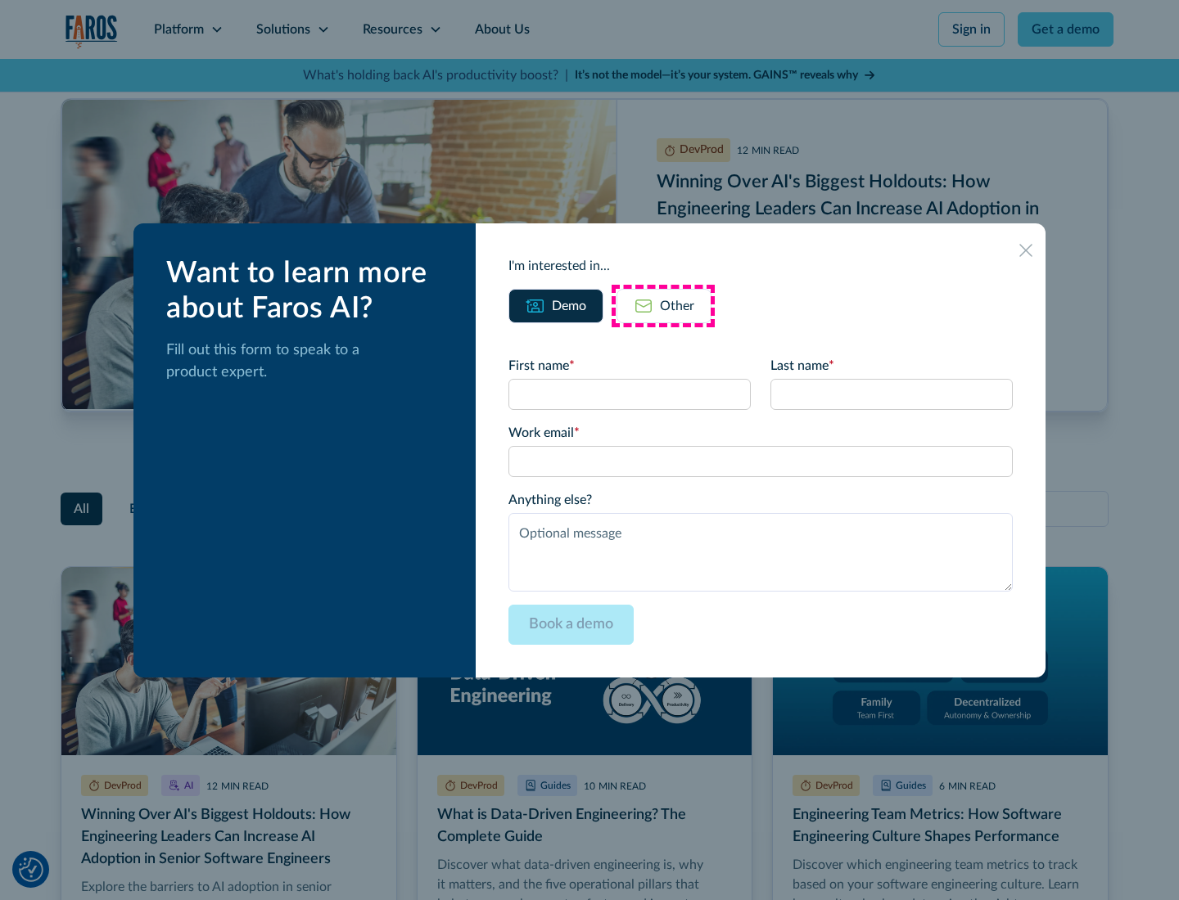
click at [663, 305] on div "Other" at bounding box center [677, 306] width 34 height 20
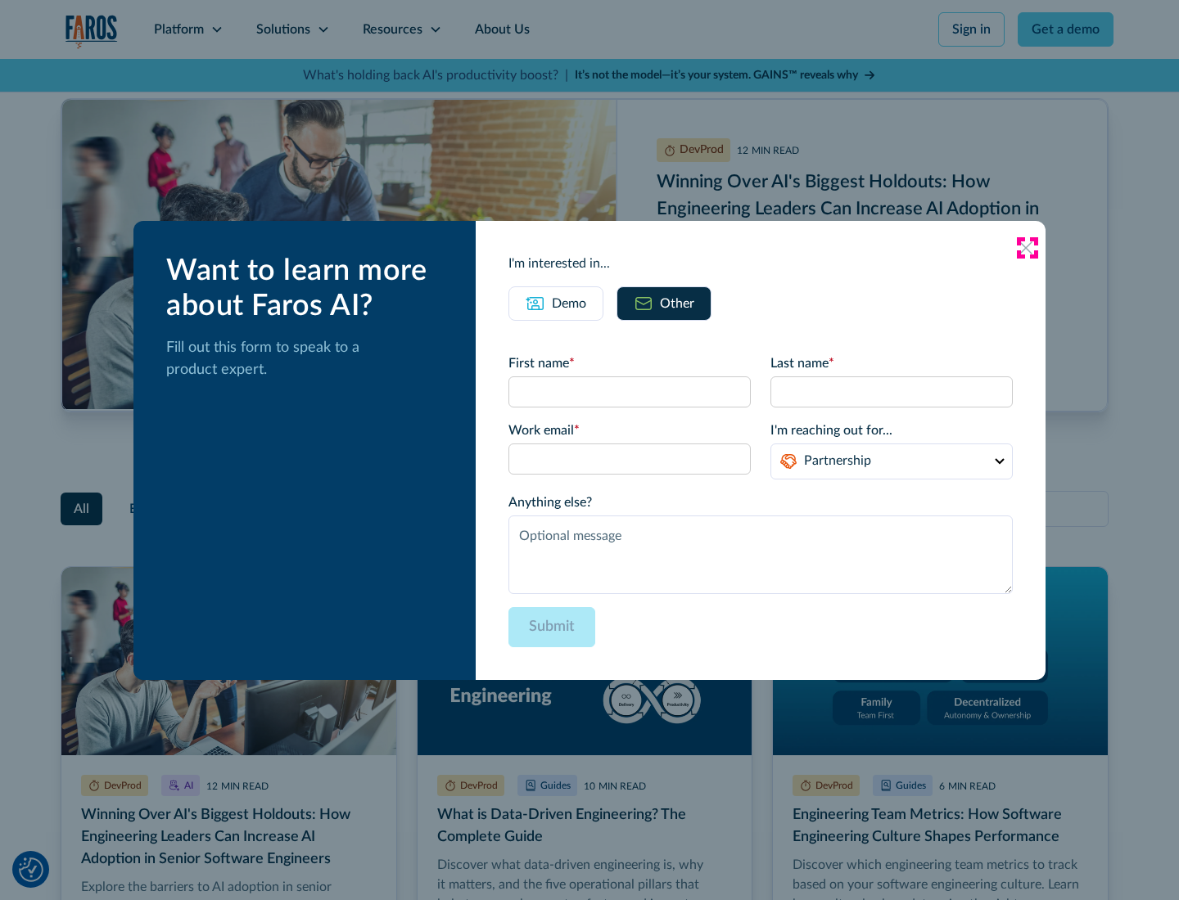
click at [1026, 247] on icon at bounding box center [1025, 247] width 13 height 13
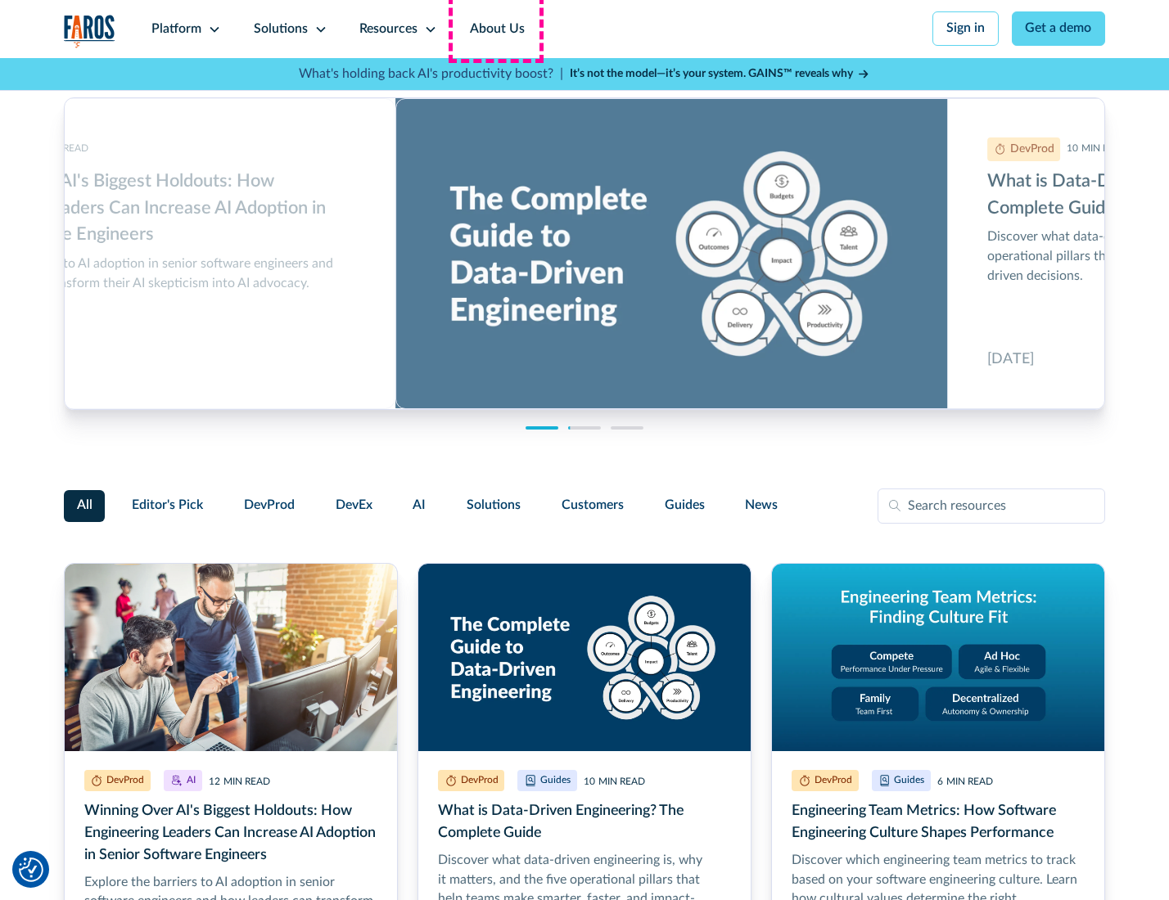
click at [495, 29] on link "About Us" at bounding box center [497, 29] width 88 height 58
